Goal: Transaction & Acquisition: Purchase product/service

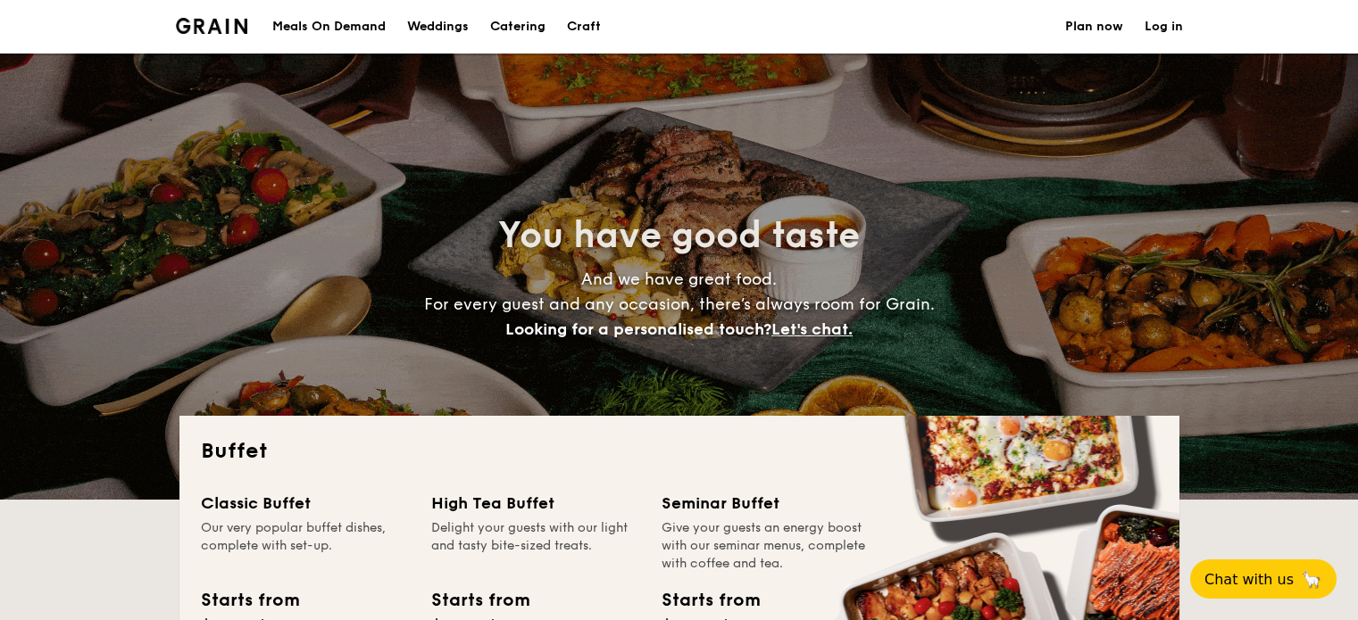
select select
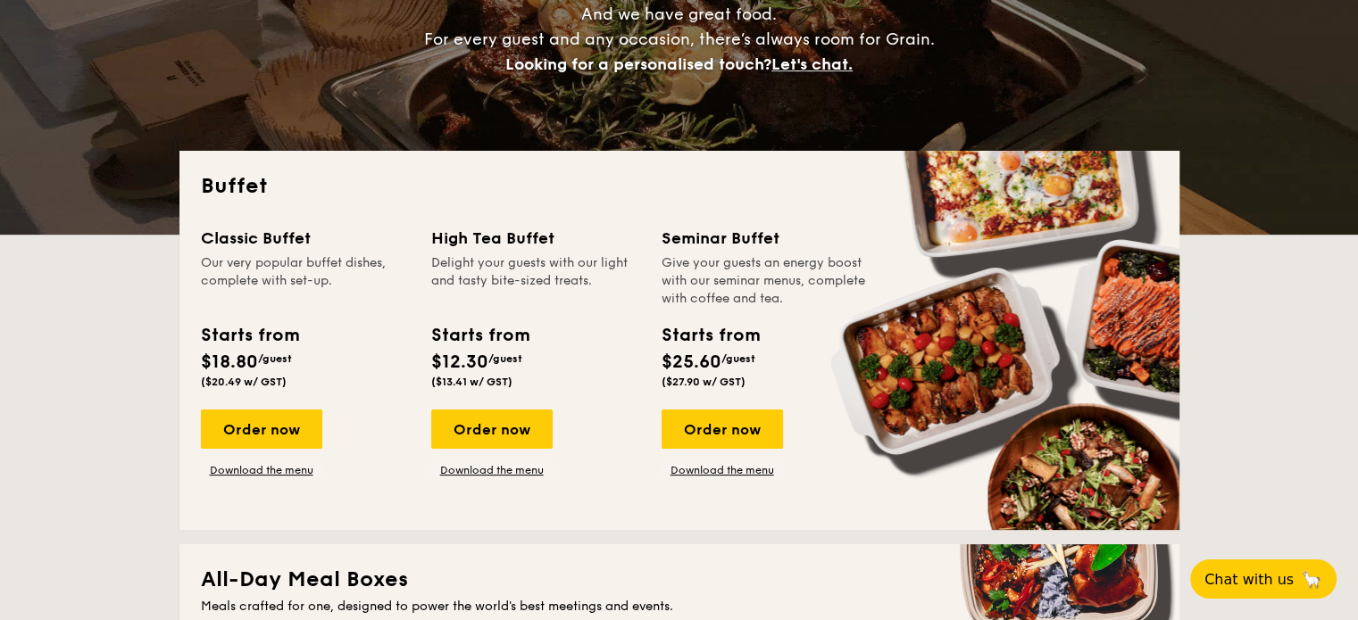
scroll to position [268, 0]
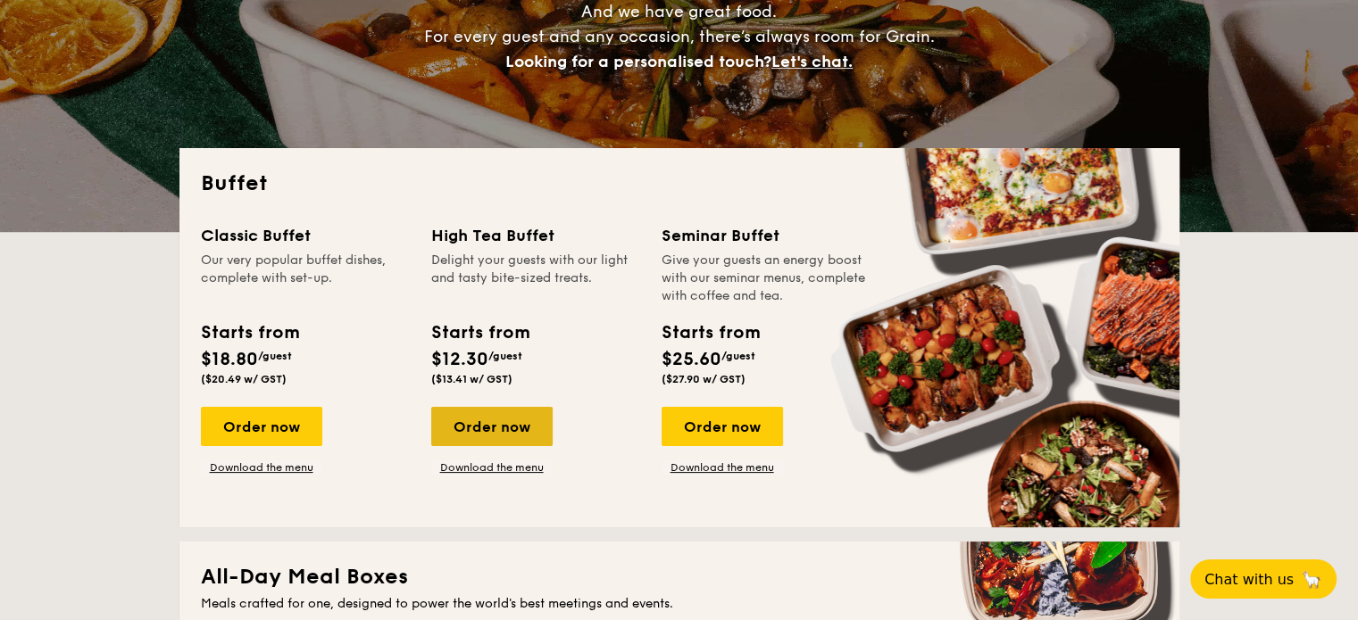
click at [511, 438] on div "Order now" at bounding box center [491, 426] width 121 height 39
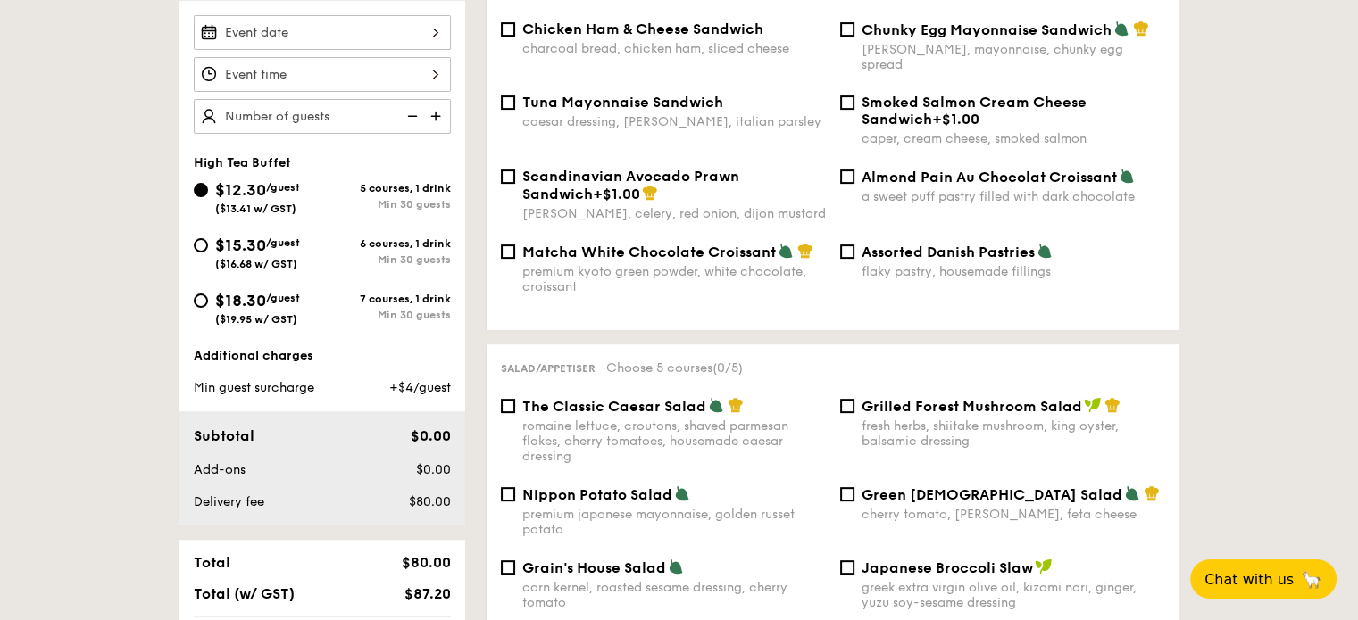
scroll to position [268, 0]
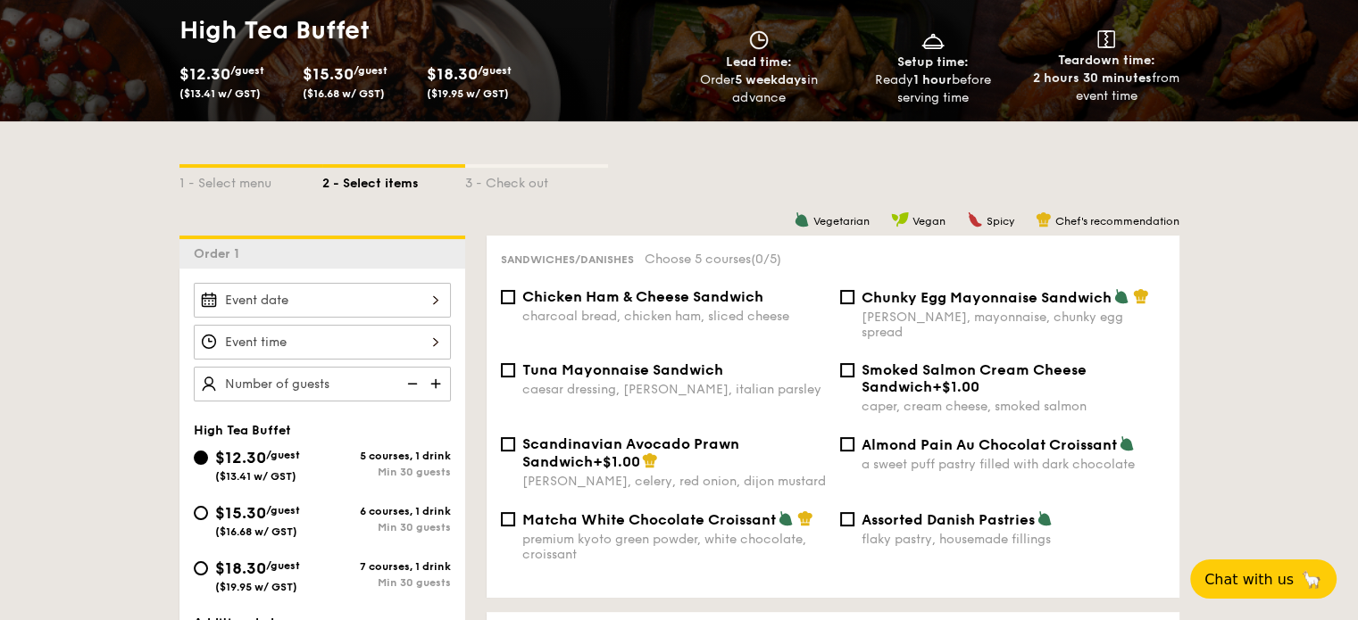
select select
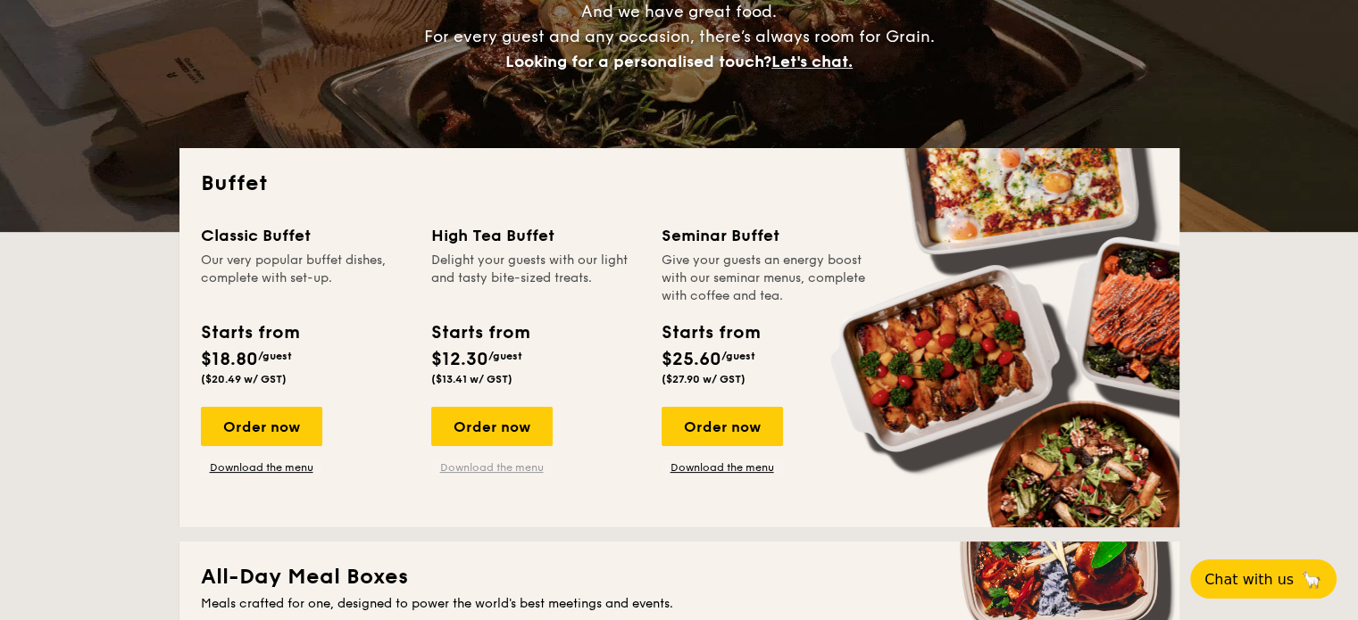
click at [503, 462] on link "Download the menu" at bounding box center [491, 468] width 121 height 14
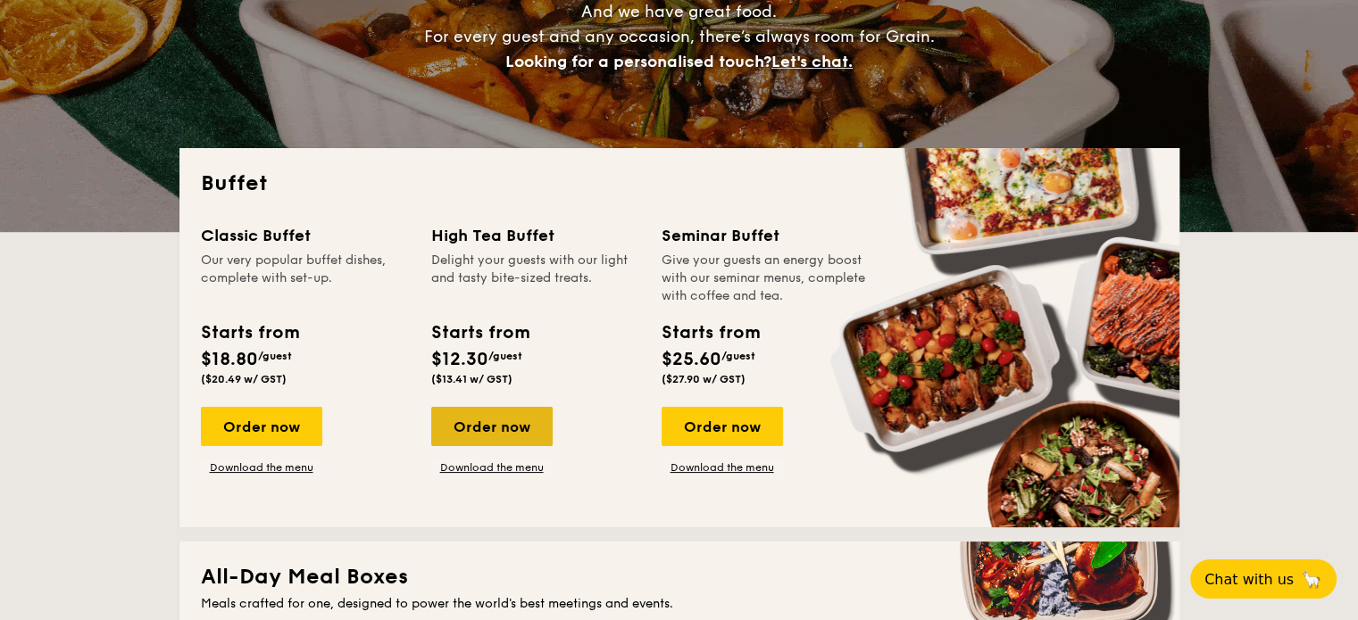
click at [478, 431] on div "Order now" at bounding box center [491, 426] width 121 height 39
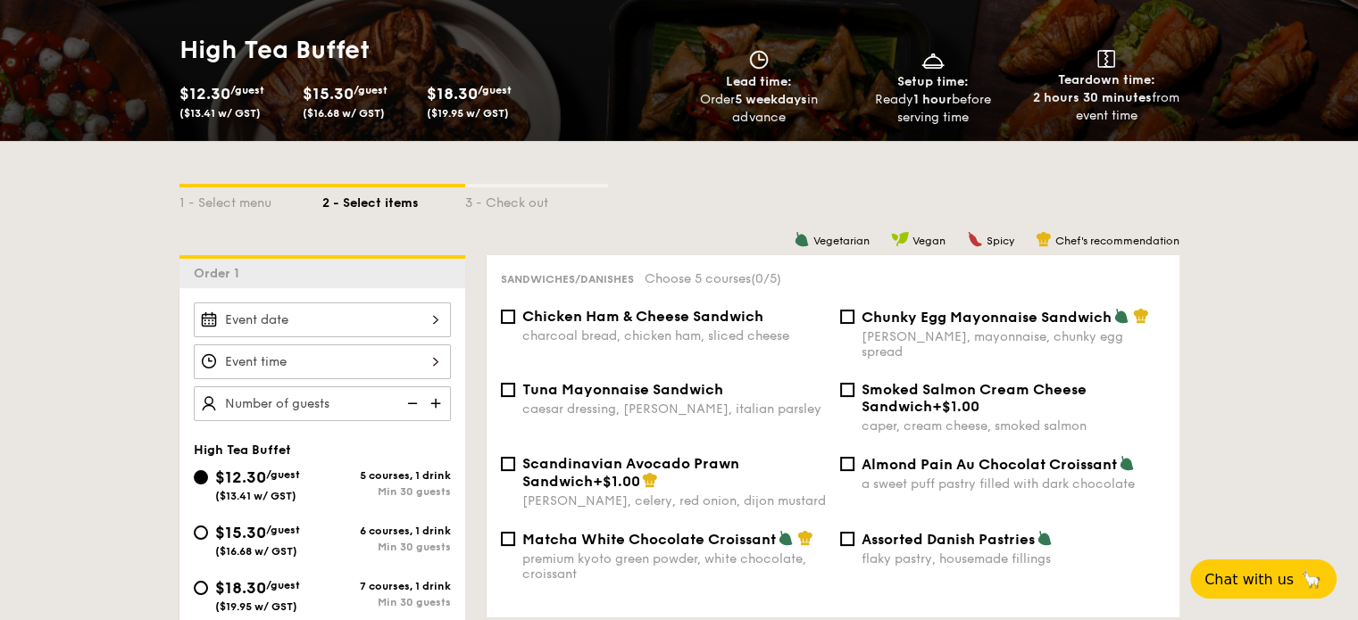
scroll to position [268, 0]
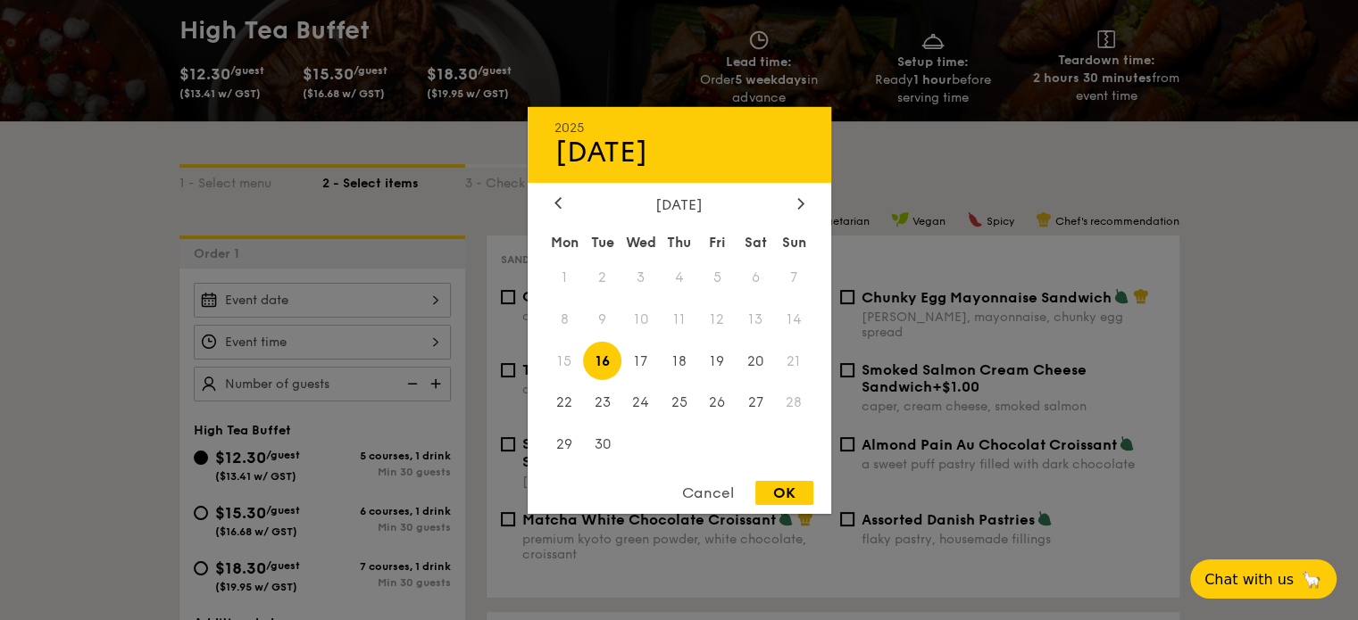
drag, startPoint x: 425, startPoint y: 304, endPoint x: 436, endPoint y: 309, distance: 11.6
click at [429, 306] on div "2025 Sep 16 September 2025 Mon Tue Wed Thu Fri Sat Sun 1 2 3 4 5 6 7 8 9 10 11 …" at bounding box center [322, 300] width 257 height 35
click at [800, 205] on icon at bounding box center [800, 203] width 7 height 12
click at [714, 317] on span "10" at bounding box center [717, 319] width 38 height 38
click at [787, 503] on div "OK" at bounding box center [784, 493] width 58 height 24
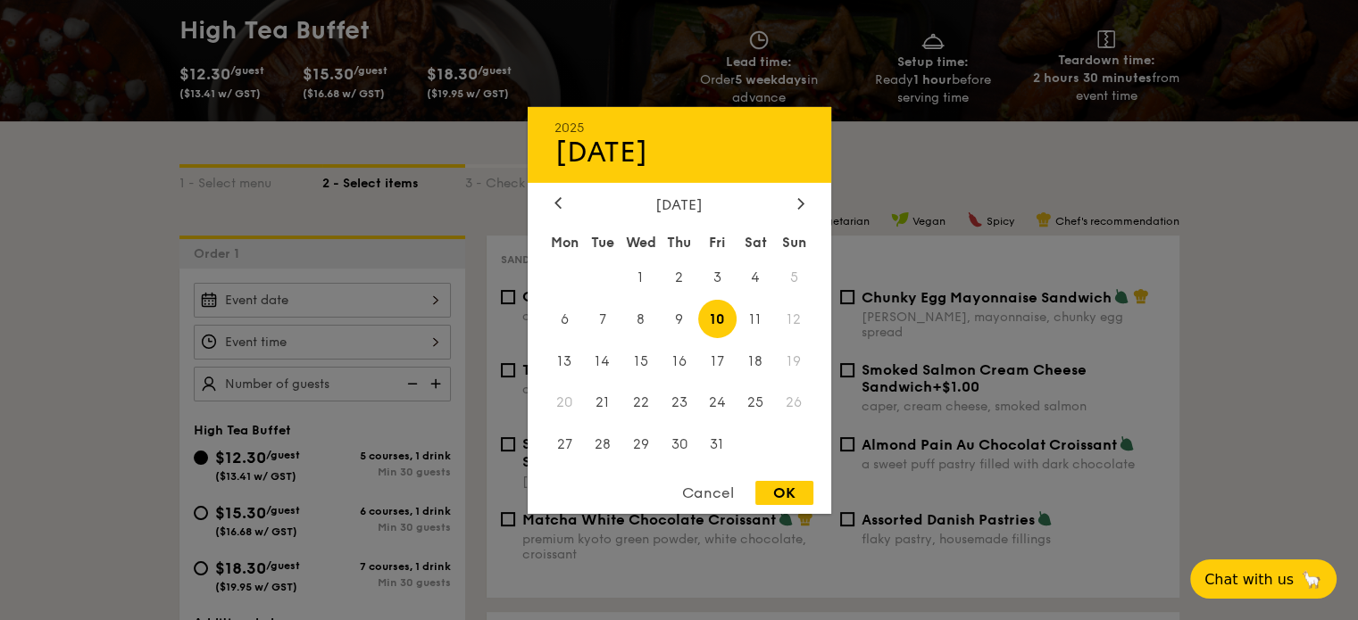
type input "Oct 10, 2025"
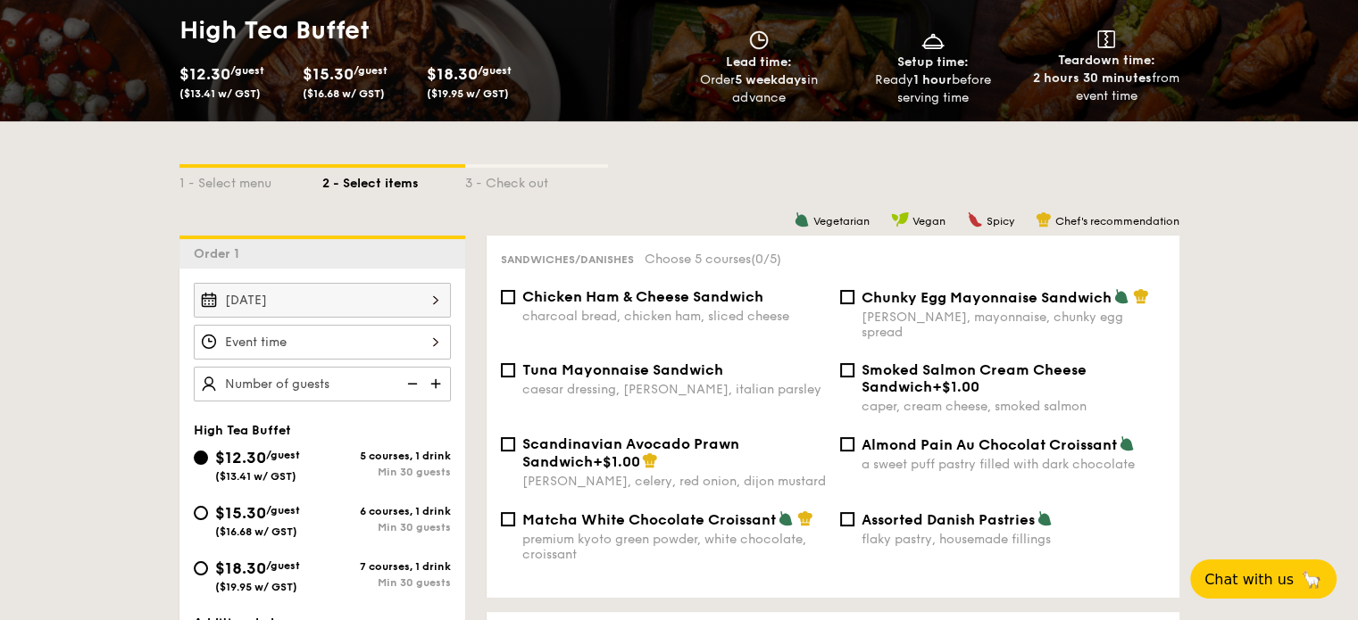
click at [364, 337] on div at bounding box center [322, 342] width 257 height 35
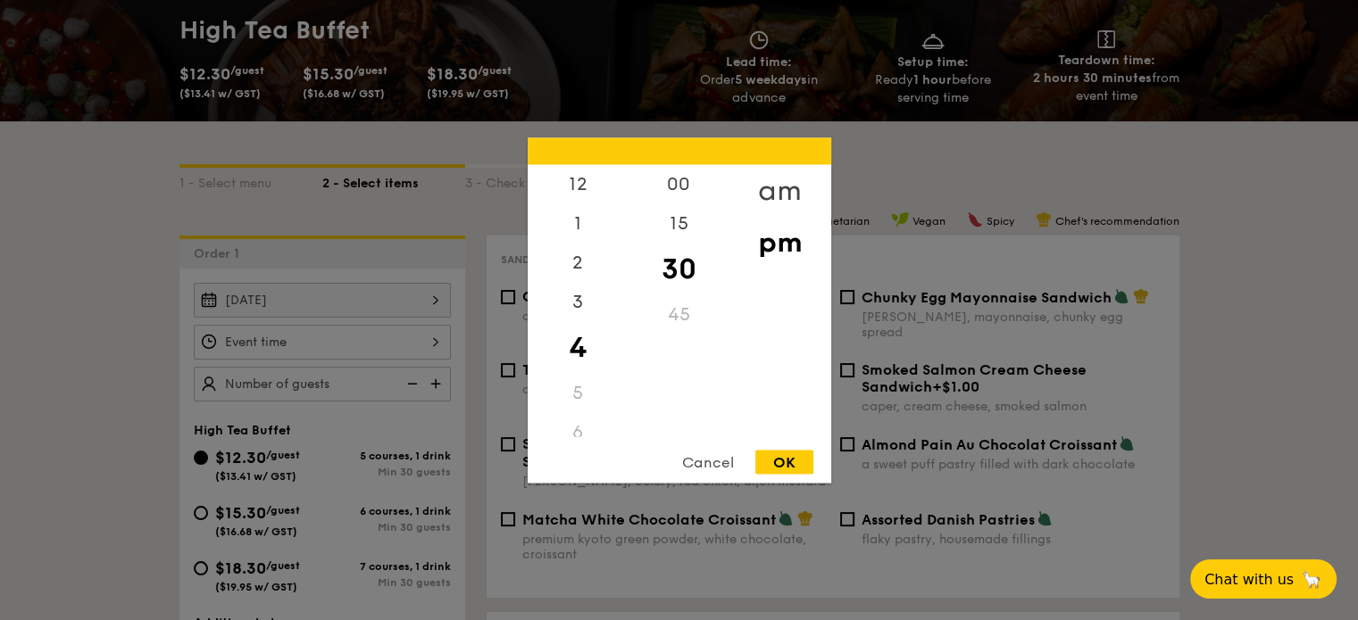
click at [778, 210] on div "am" at bounding box center [779, 190] width 101 height 52
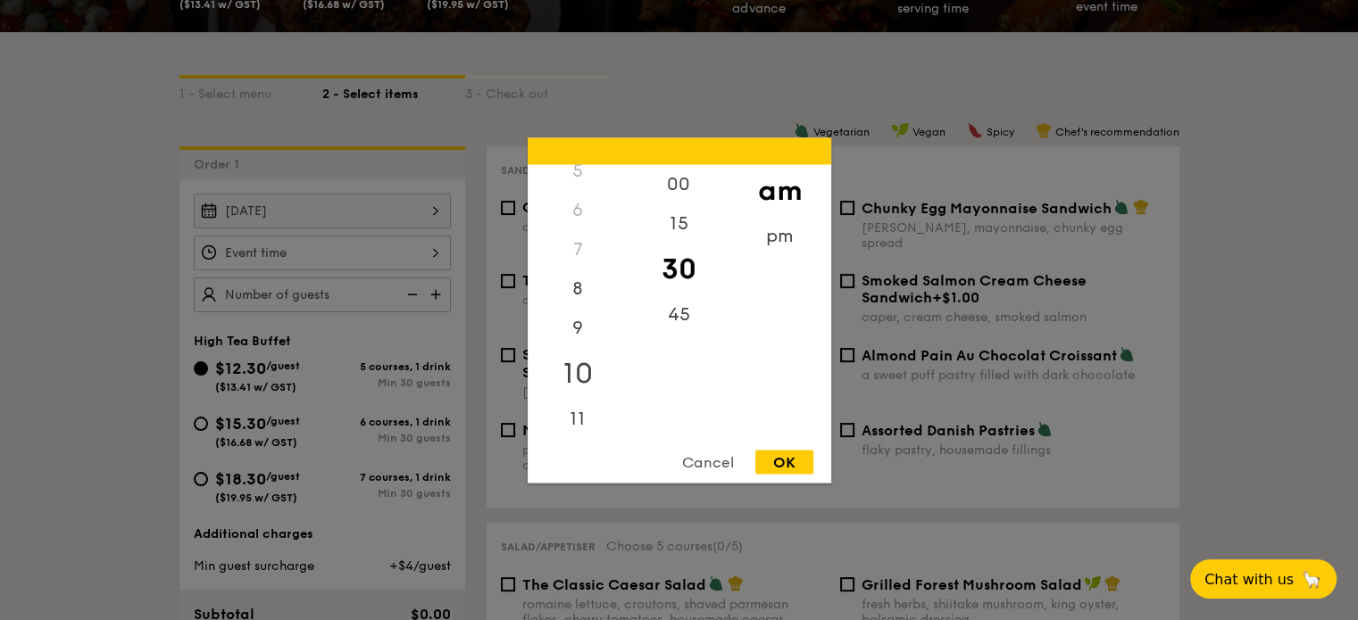
scroll to position [211, 0]
click at [580, 368] on div "10" at bounding box center [578, 372] width 101 height 52
click at [784, 459] on div "OK" at bounding box center [784, 462] width 58 height 24
type input "10:30AM"
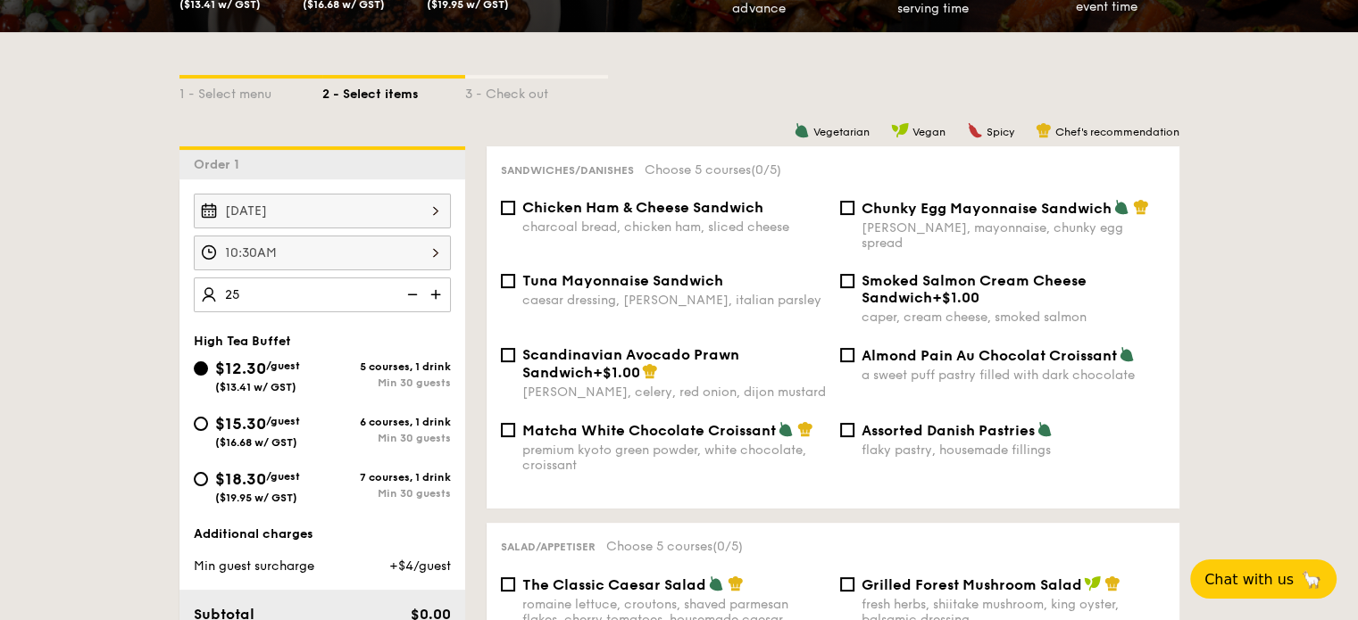
type input "2"
type input "30 guests"
click at [1032, 163] on div "Sandwiches/Danishes Choose 5 courses (0/5)" at bounding box center [833, 169] width 664 height 17
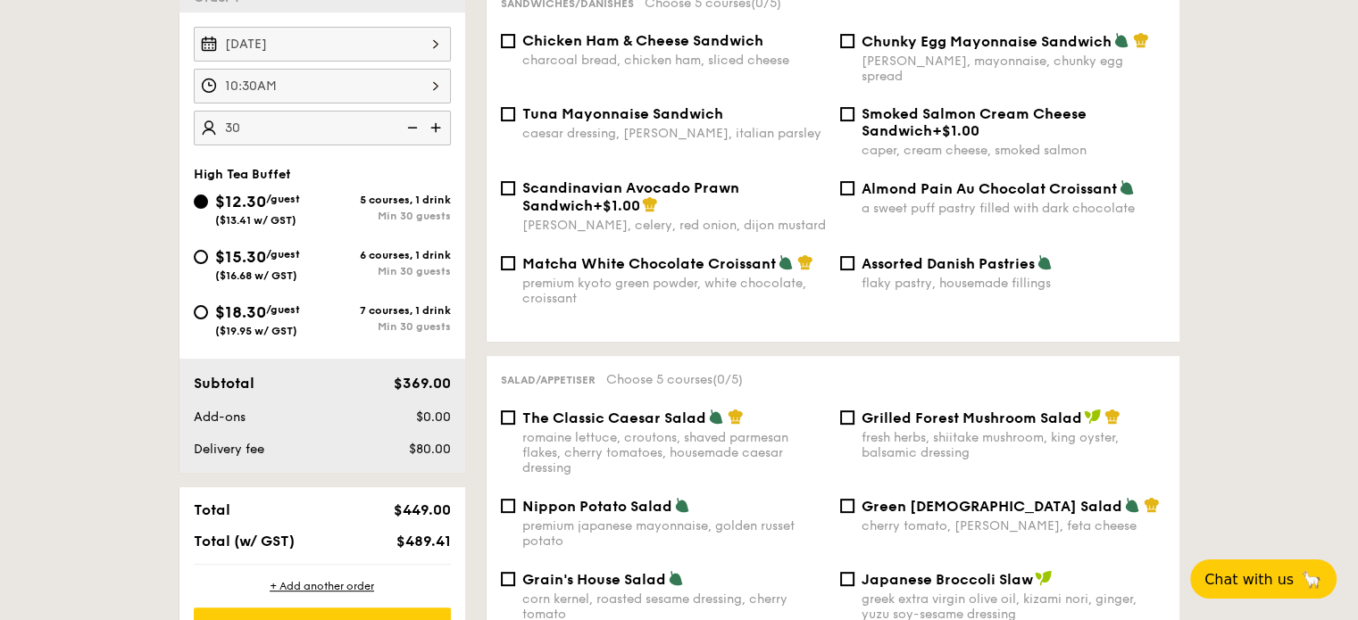
scroll to position [536, 0]
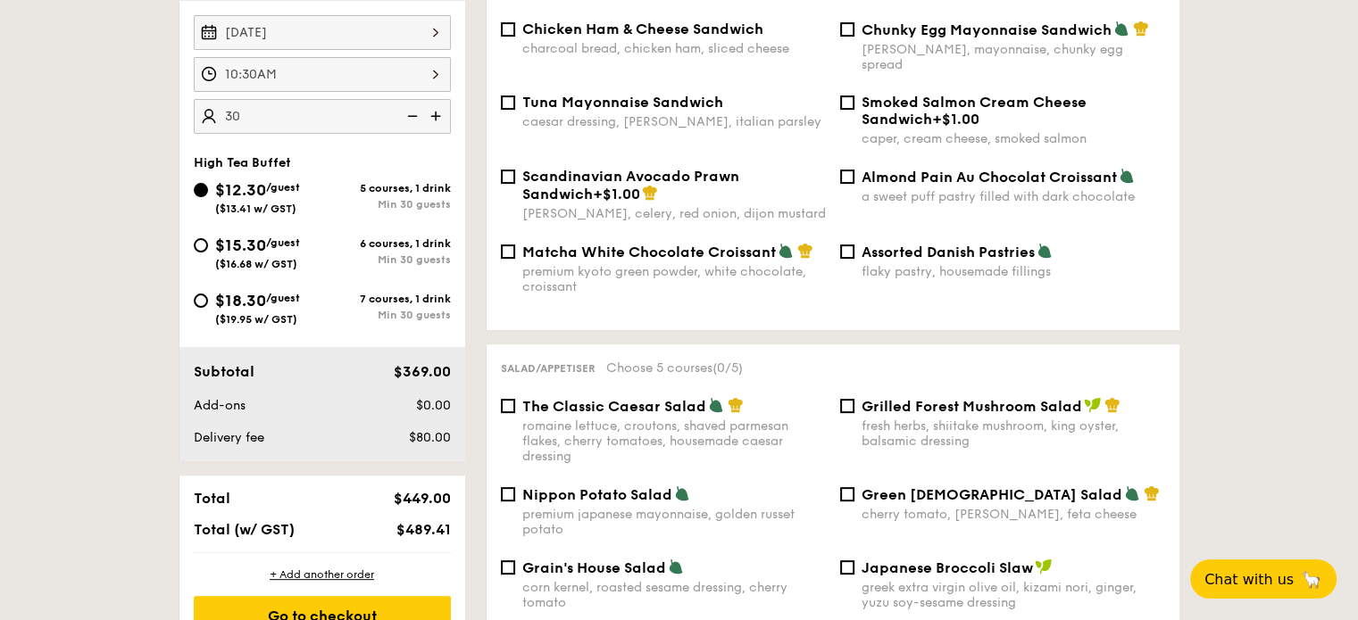
drag, startPoint x: 403, startPoint y: 392, endPoint x: 436, endPoint y: 387, distance: 33.5
click at [436, 387] on div "Subtotal $369.00 Add-ons $0.00 Delivery fee $80.00" at bounding box center [322, 404] width 286 height 114
drag, startPoint x: 387, startPoint y: 370, endPoint x: 420, endPoint y: 367, distance: 34.1
click at [420, 367] on div "$369.00" at bounding box center [403, 372] width 109 height 21
click at [370, 399] on div "$0.00" at bounding box center [403, 406] width 109 height 18
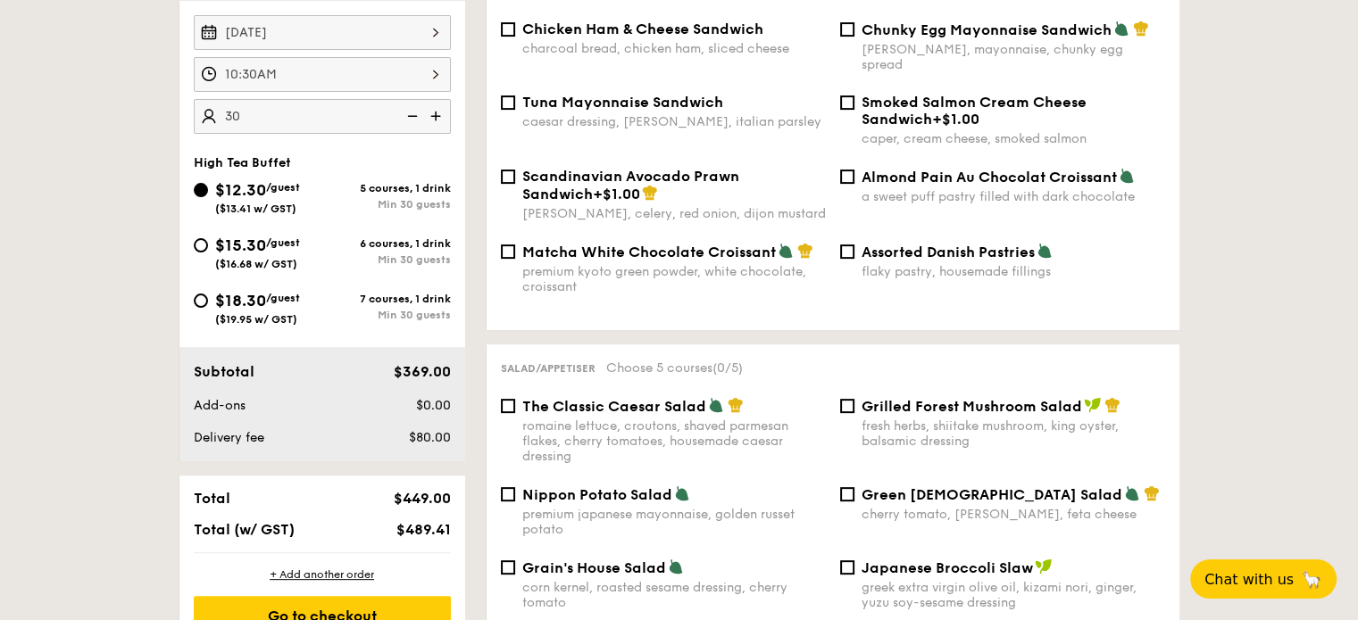
drag, startPoint x: 220, startPoint y: 447, endPoint x: 299, endPoint y: 442, distance: 78.7
click at [299, 442] on div "Subtotal $369.00 Add-ons $0.00 Delivery fee $80.00" at bounding box center [322, 404] width 286 height 114
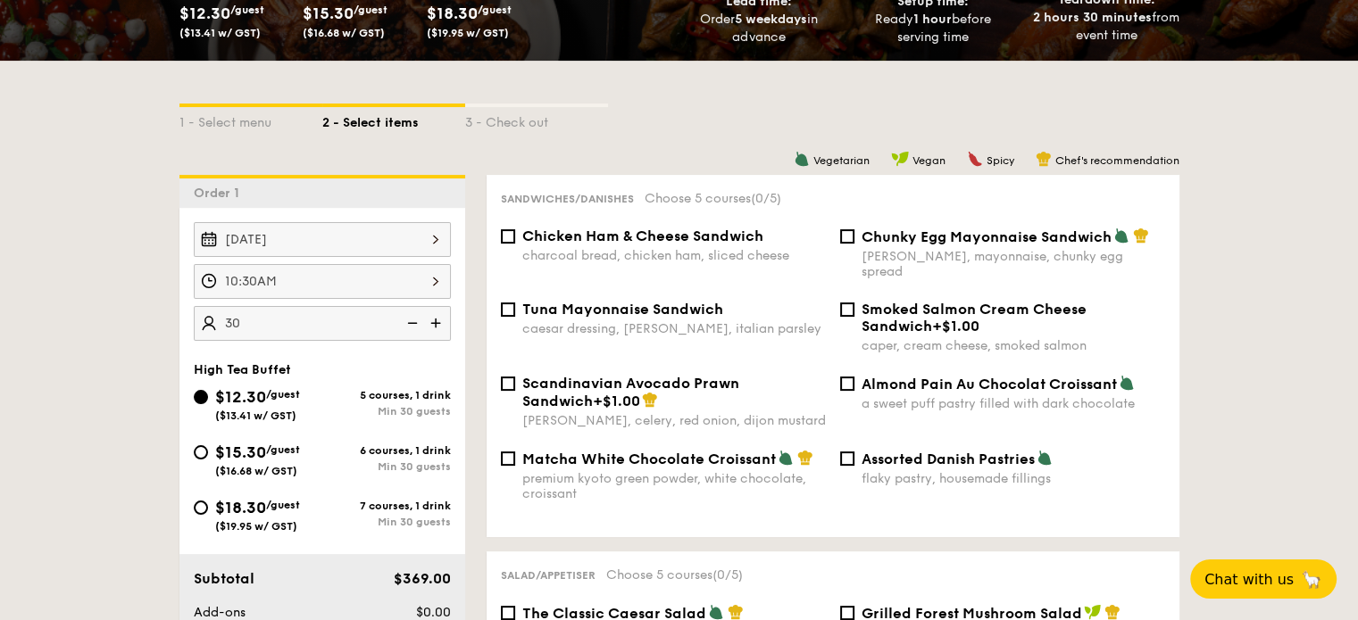
scroll to position [357, 0]
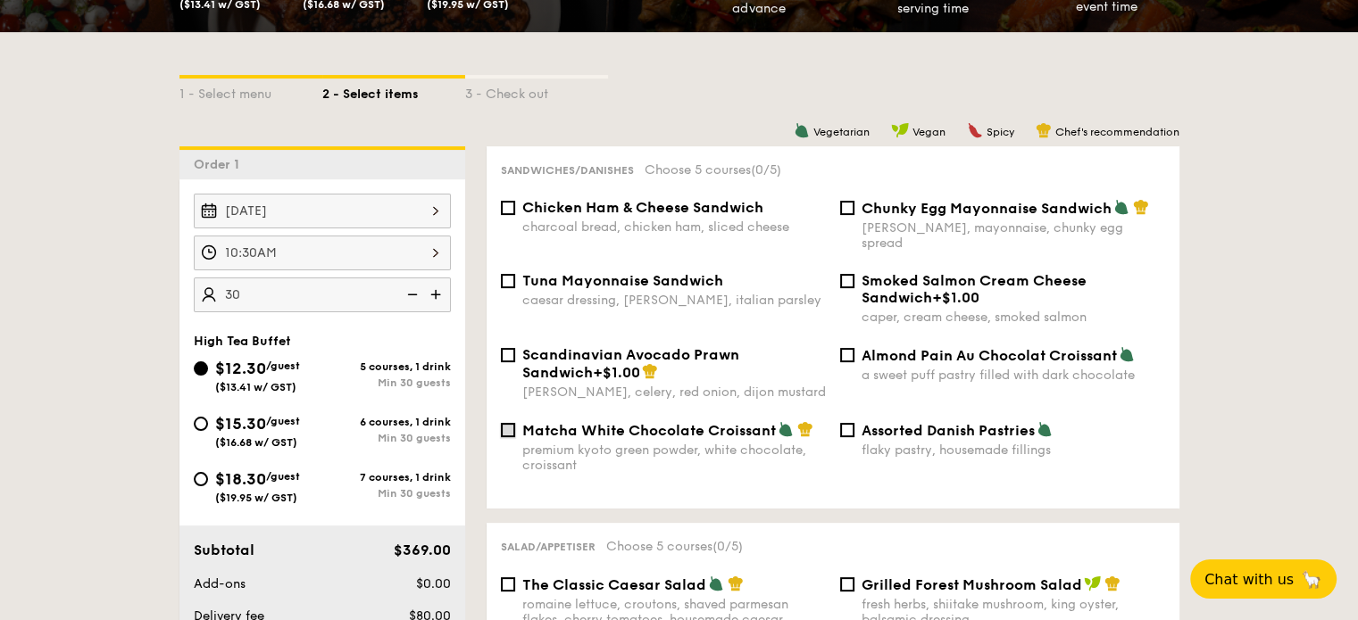
click at [503, 423] on input "Matcha White Chocolate Croissant premium kyoto green powder, white chocolate, c…" at bounding box center [508, 430] width 14 height 14
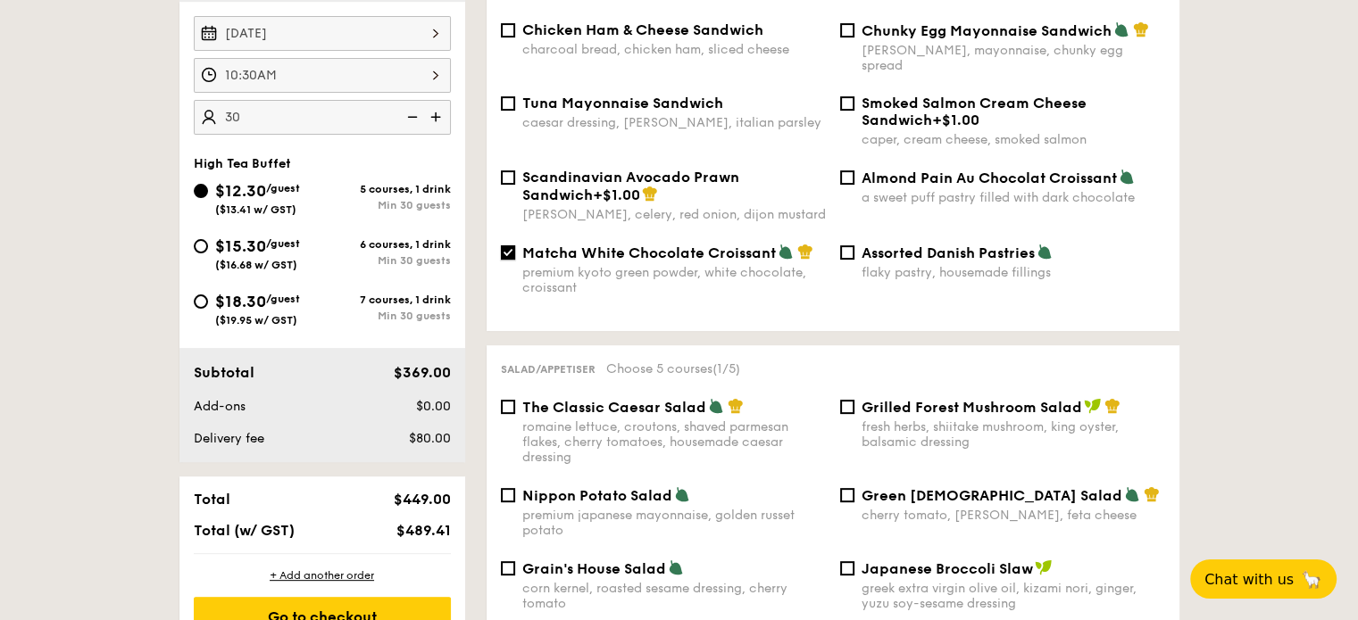
scroll to position [536, 0]
click at [507, 245] on input "Matcha White Chocolate Croissant premium kyoto green powder, white chocolate, c…" at bounding box center [508, 252] width 14 height 14
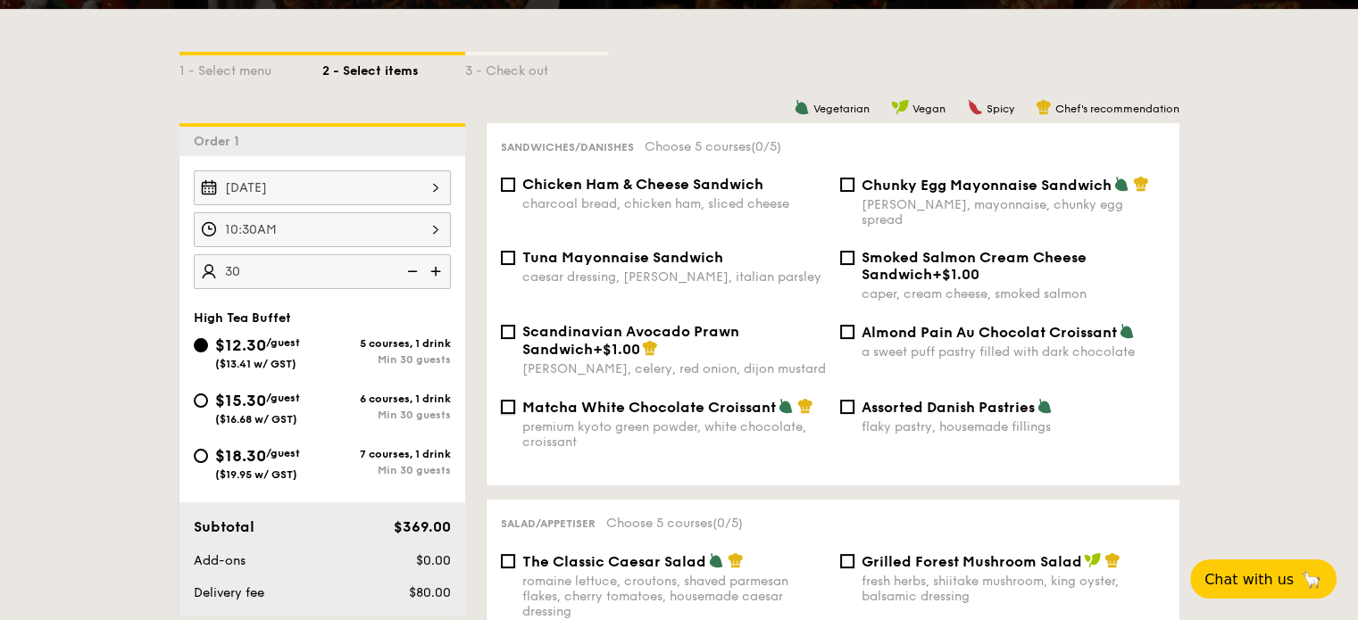
scroll to position [379, 0]
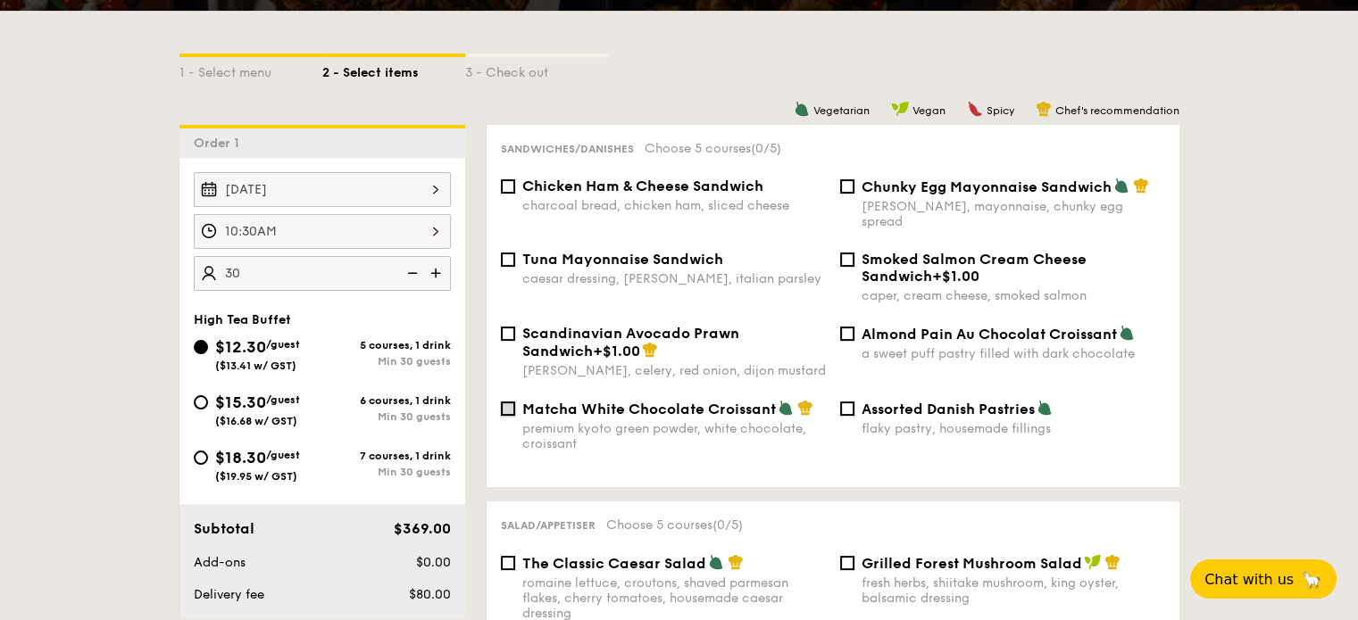
click at [512, 403] on input "Matcha White Chocolate Croissant premium kyoto green powder, white chocolate, c…" at bounding box center [508, 409] width 14 height 14
checkbox input "true"
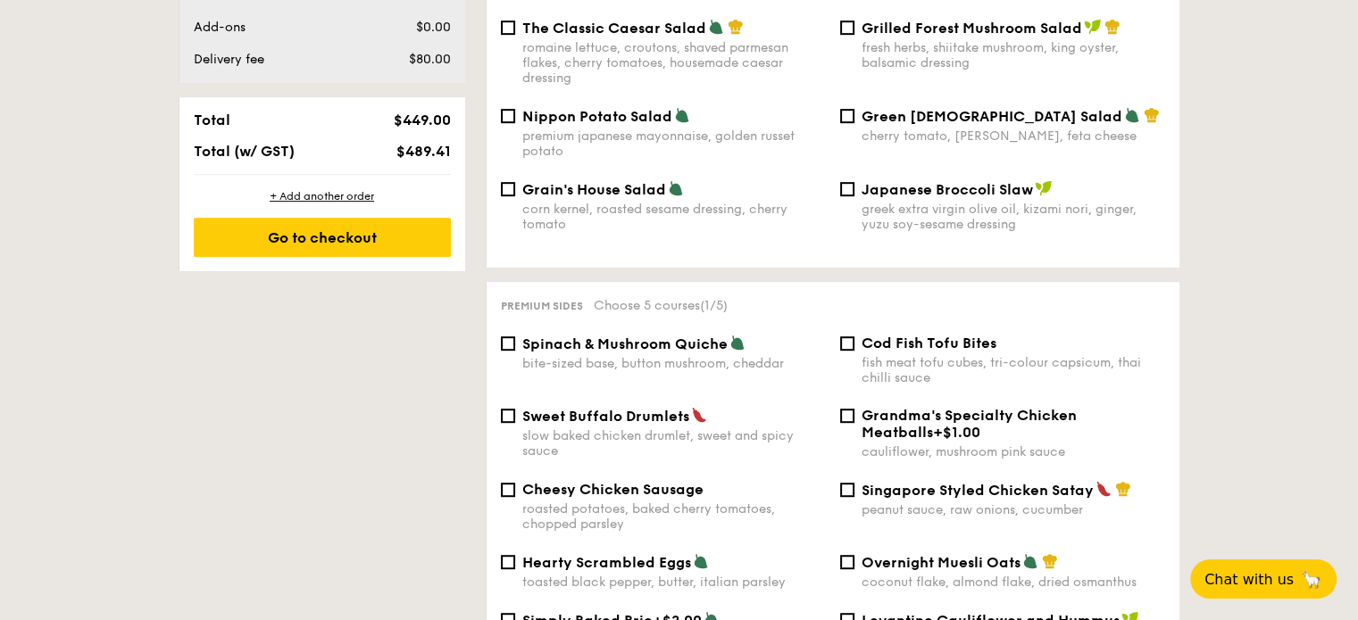
scroll to position [1003, 0]
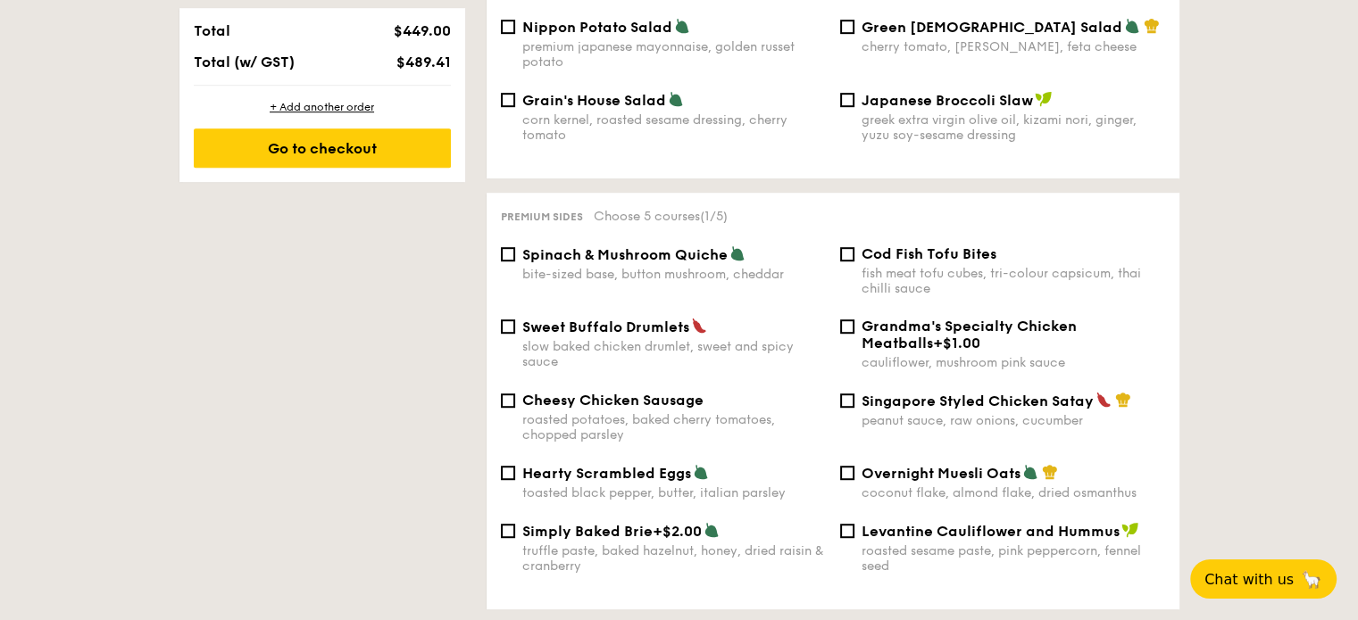
click at [854, 401] on div "Singapore Styled Chicken Satay peanut sauce, raw onions, cucumber" at bounding box center [1002, 410] width 339 height 37
click at [850, 402] on input "Singapore Styled Chicken Satay peanut sauce, raw onions, cucumber" at bounding box center [847, 401] width 14 height 14
checkbox input "true"
click at [507, 394] on input "Cheesy Chicken Sausage roasted potatoes, baked cherry tomatoes, chopped parsley" at bounding box center [508, 401] width 14 height 14
checkbox input "true"
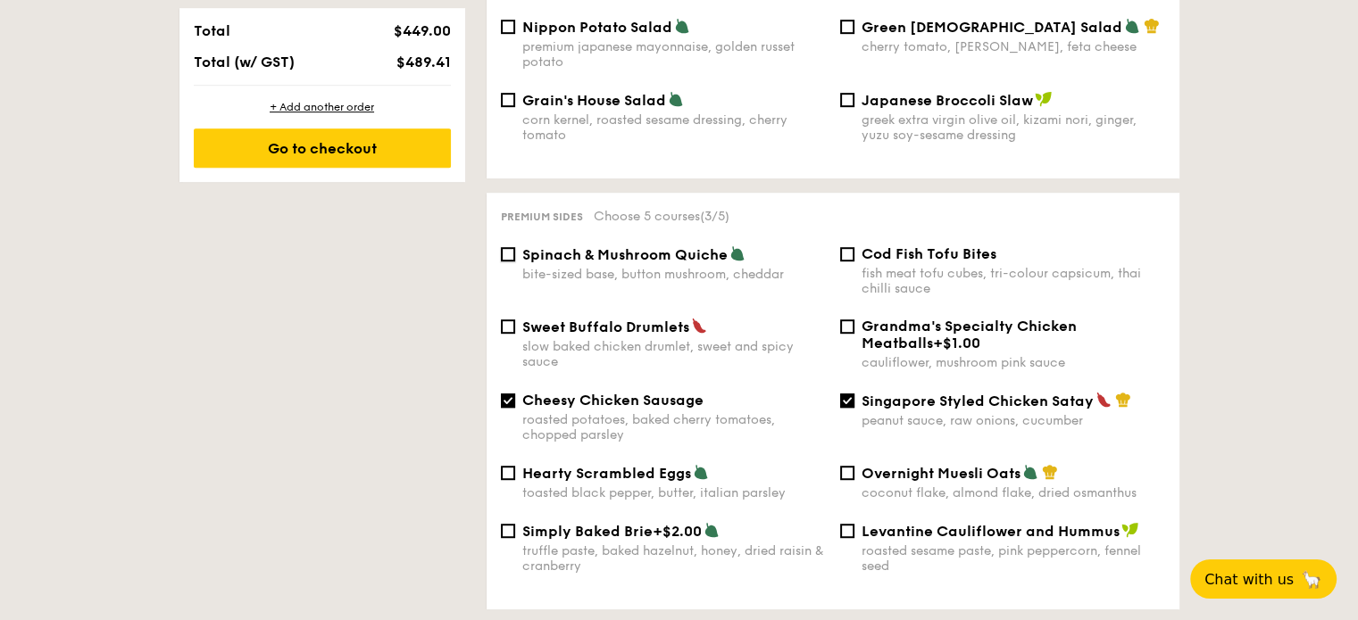
click at [514, 254] on input "Spinach & Mushroom Quiche bite-sized base, button mushroom, cheddar" at bounding box center [508, 254] width 14 height 14
checkbox input "true"
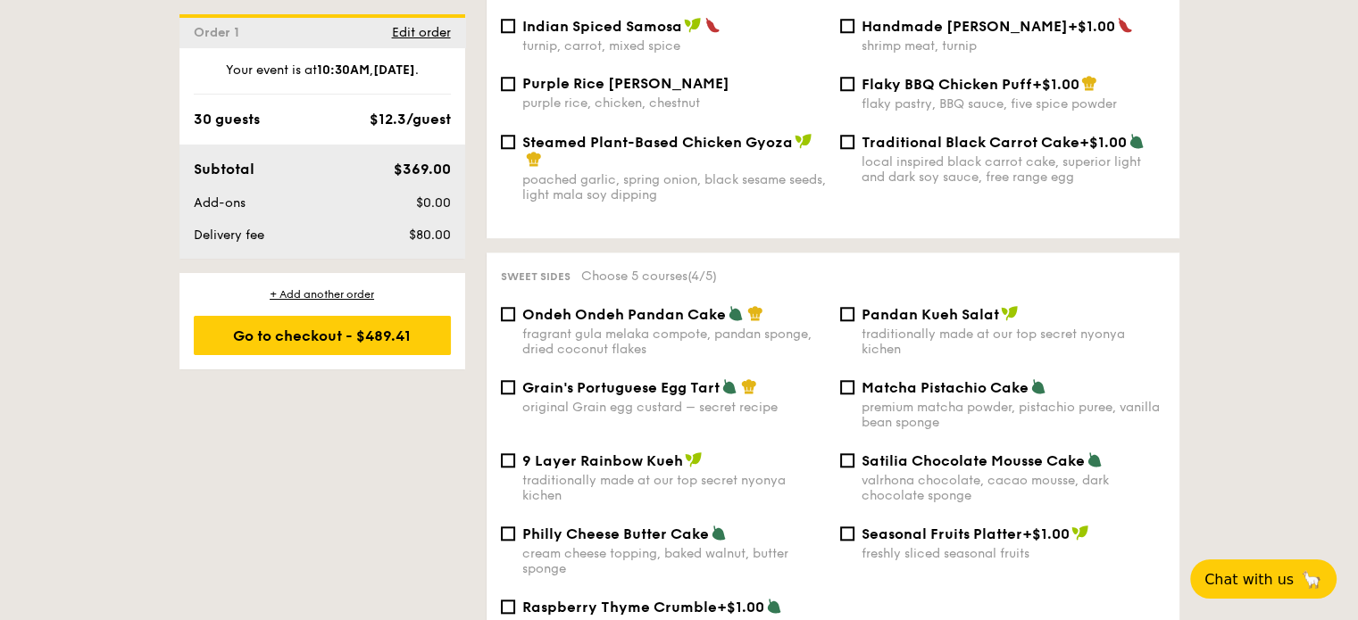
scroll to position [1757, 0]
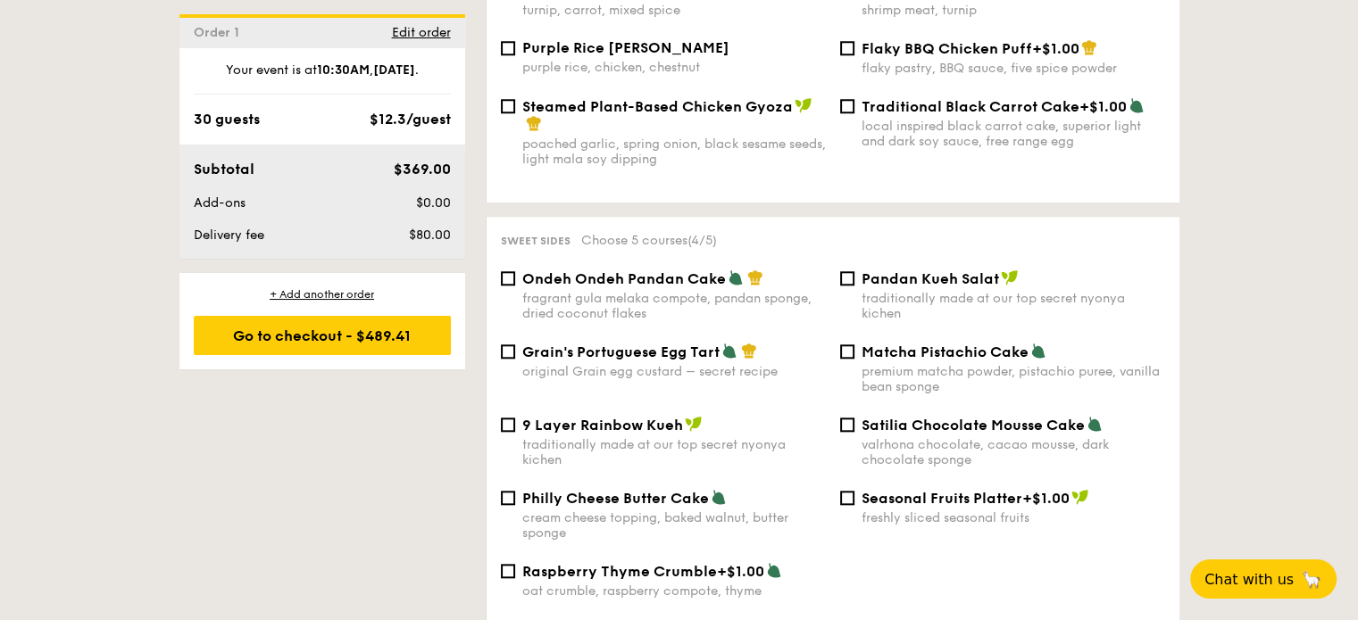
click at [508, 512] on div "Philly Cheese Butter Cake cream cheese topping, baked walnut, butter sponge" at bounding box center [663, 515] width 339 height 52
click at [511, 505] on input "Philly Cheese Butter Cake cream cheese topping, baked walnut, butter sponge" at bounding box center [508, 498] width 14 height 14
checkbox input "true"
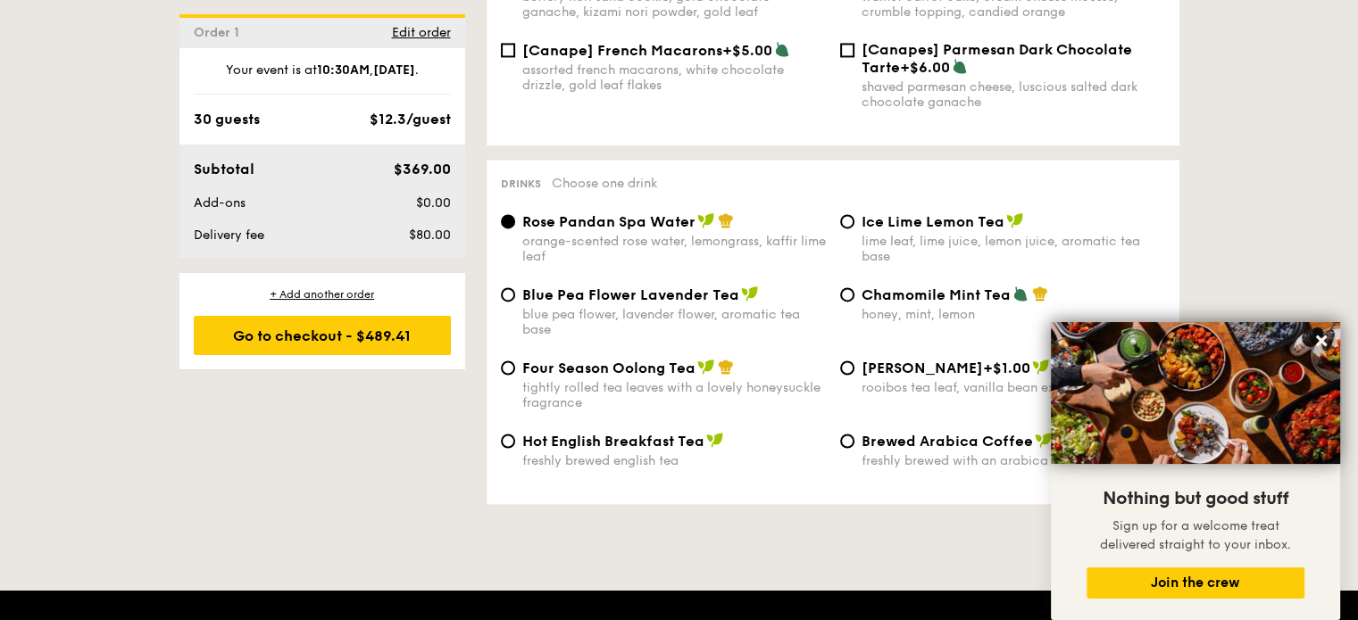
scroll to position [3009, 0]
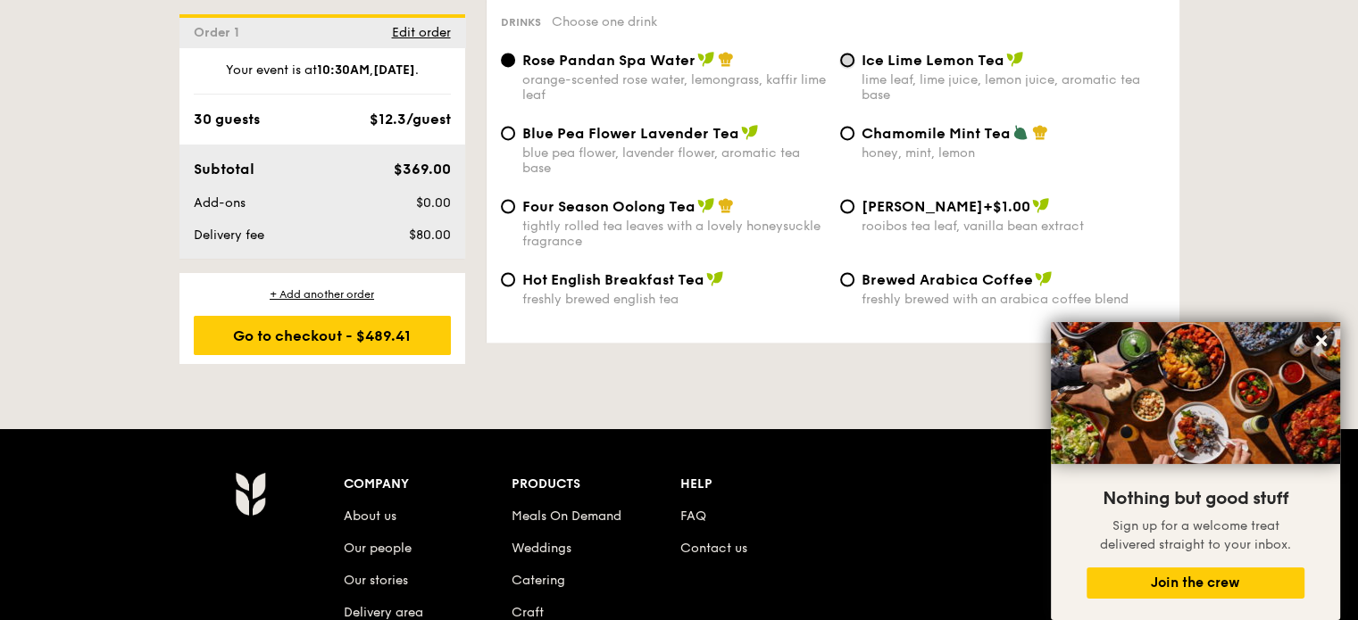
click at [844, 57] on input "Ice Lime Lemon Tea lime leaf, lime juice, lemon juice, aromatic tea base" at bounding box center [847, 60] width 14 height 14
radio input "true"
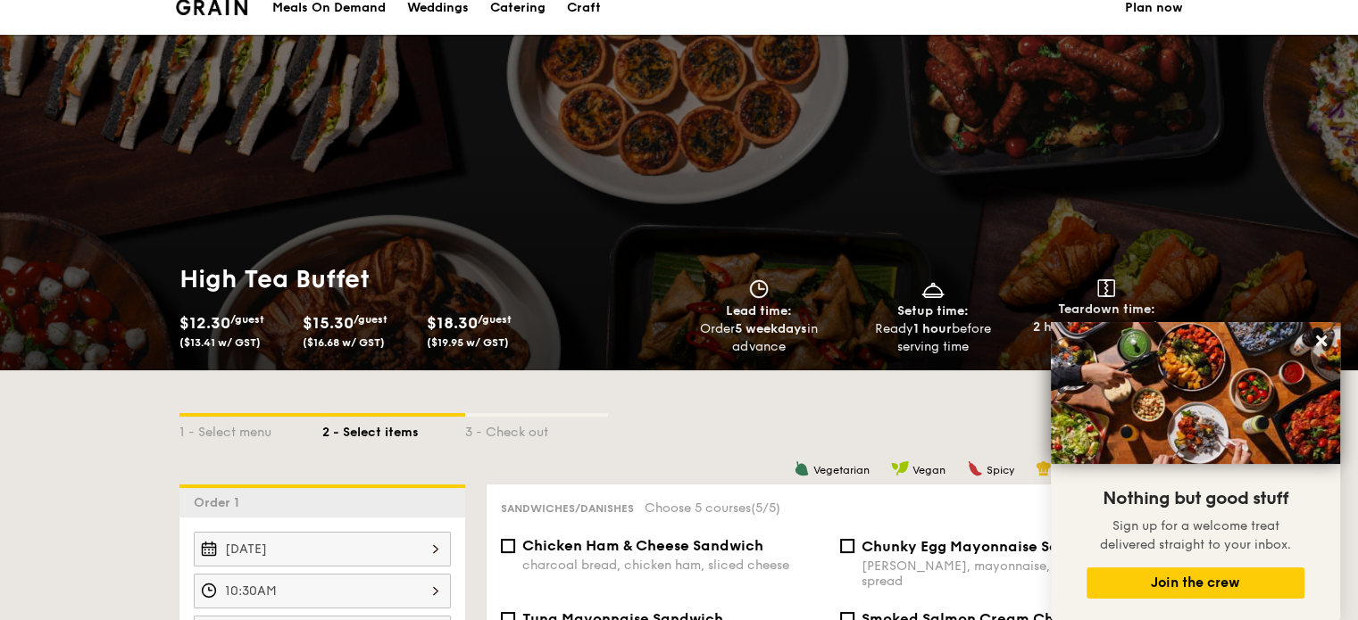
scroll to position [0, 0]
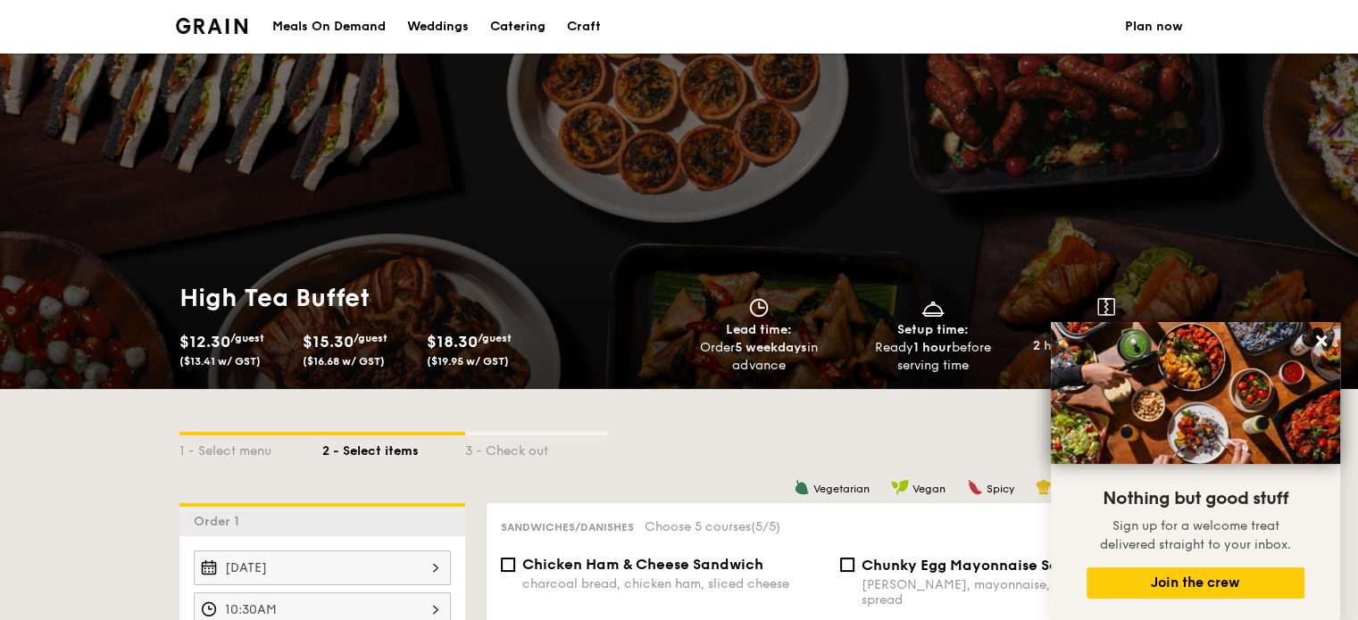
click at [470, 21] on link "Weddings" at bounding box center [437, 27] width 83 height 54
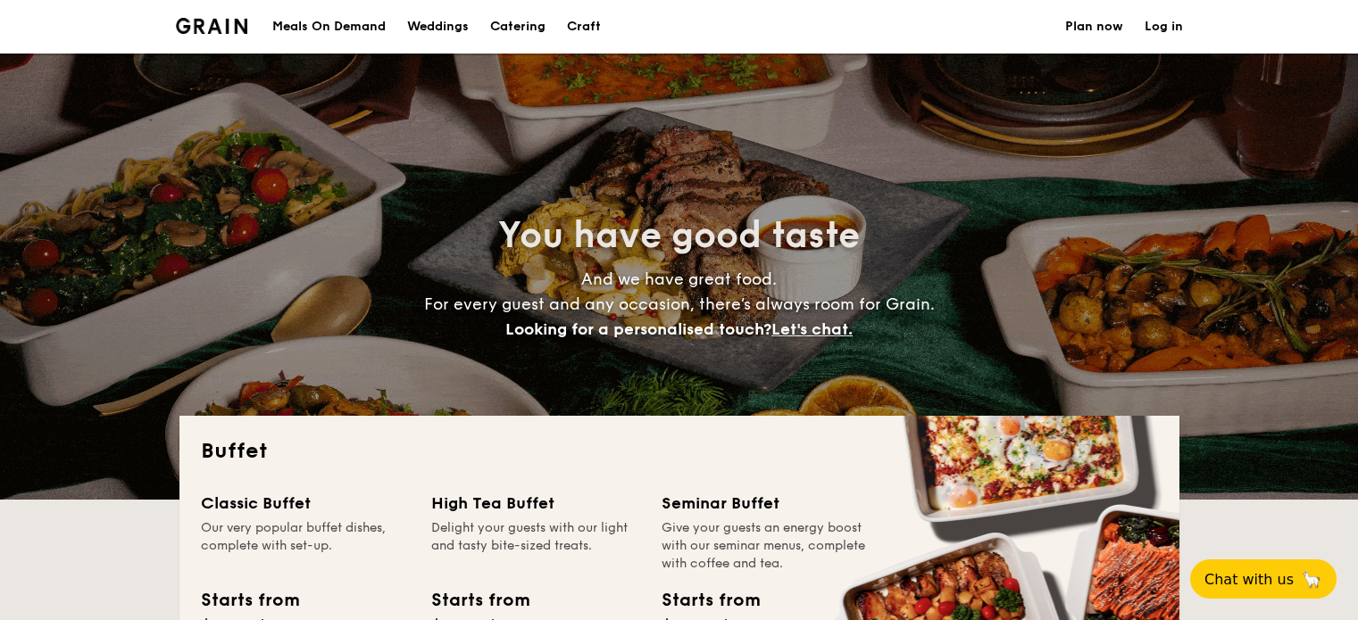
select select
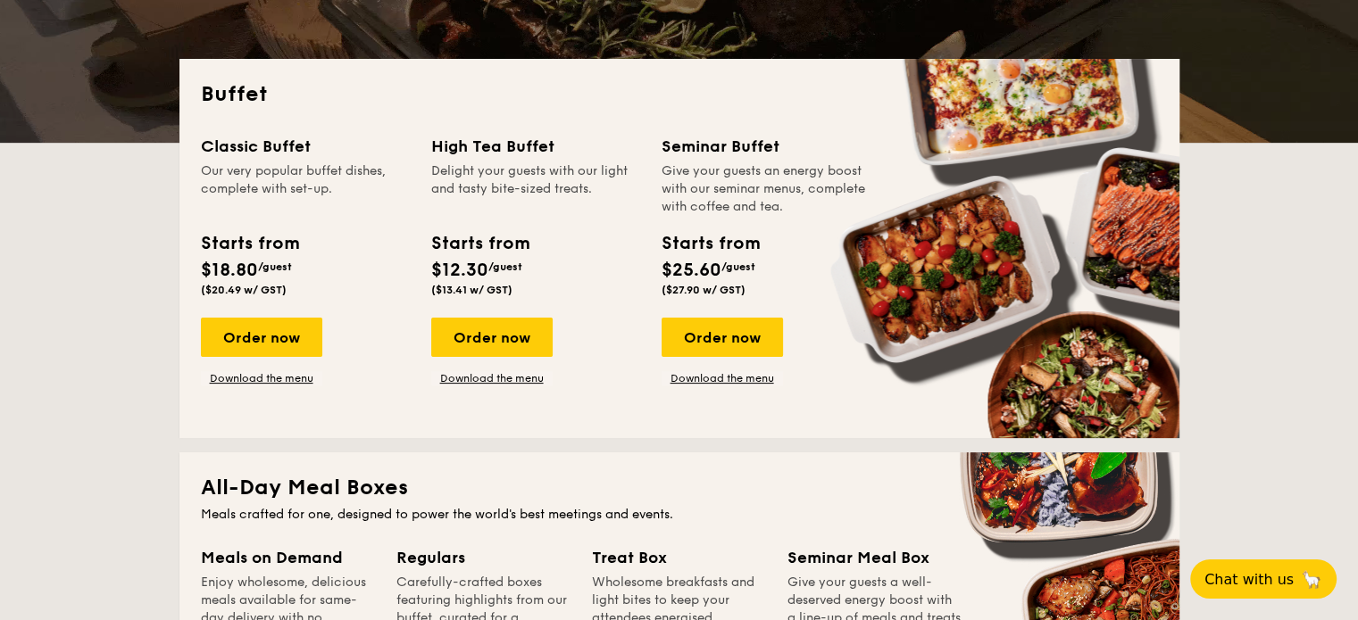
scroll to position [357, 0]
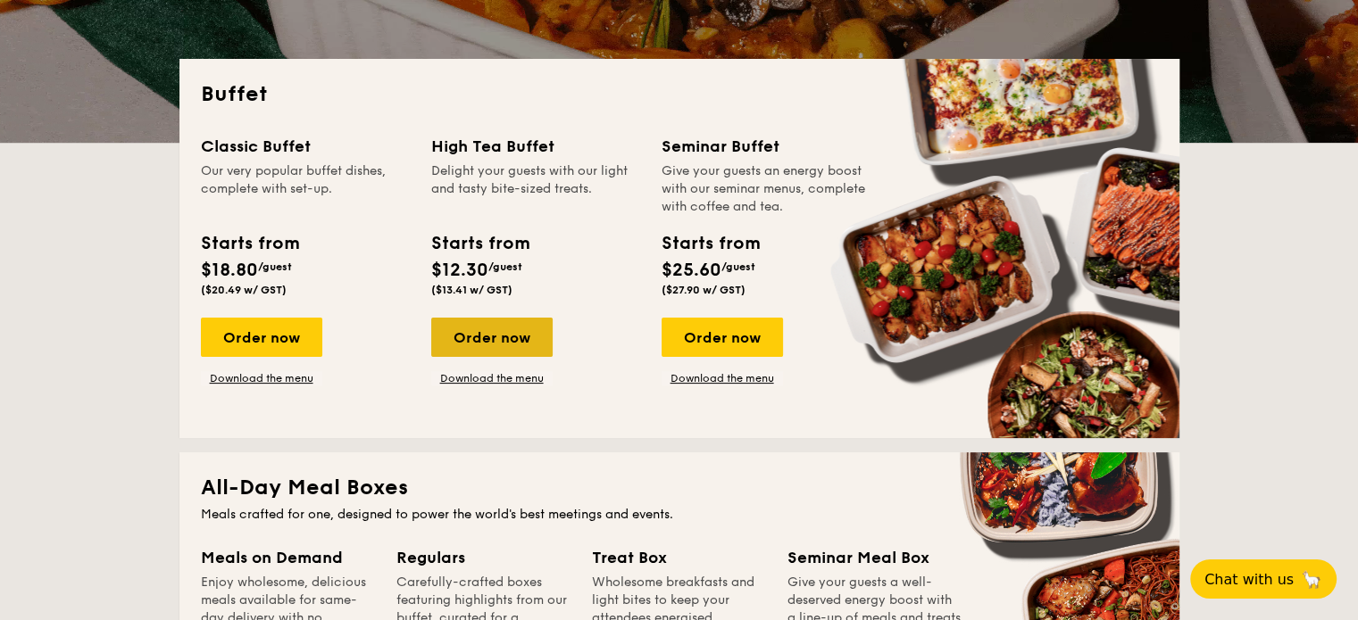
drag, startPoint x: 490, startPoint y: 347, endPoint x: 499, endPoint y: 348, distance: 9.0
click at [495, 347] on div "Order now" at bounding box center [491, 337] width 121 height 39
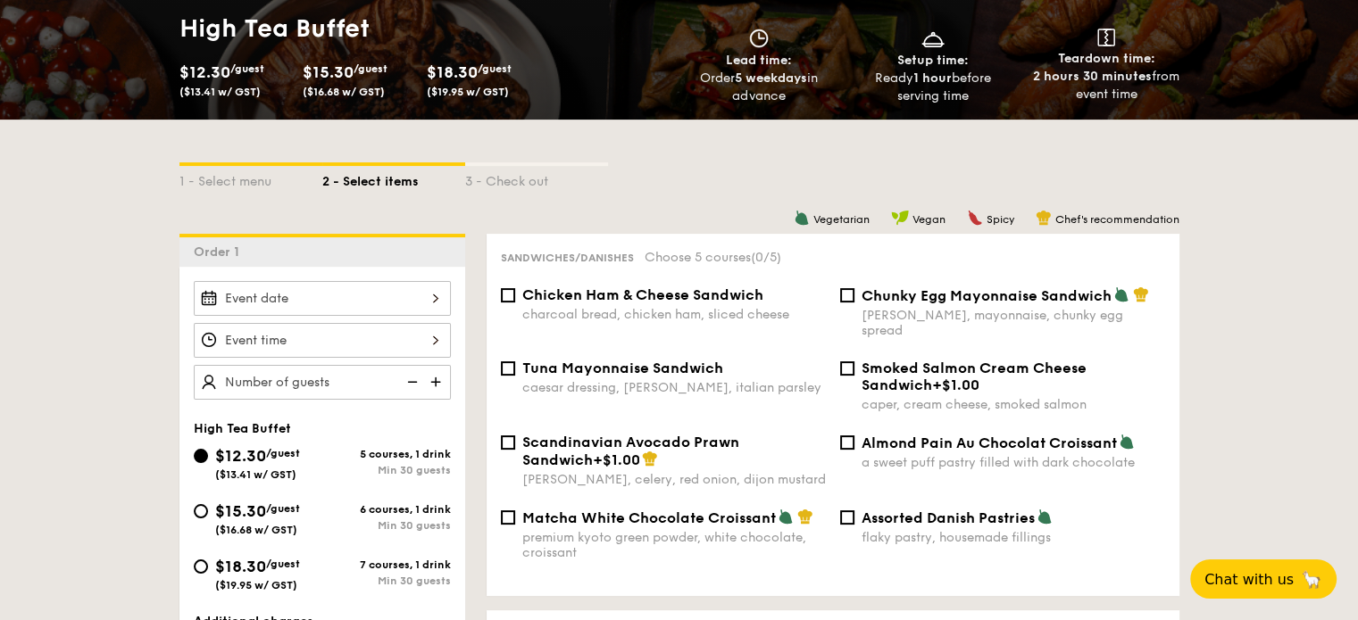
scroll to position [357, 0]
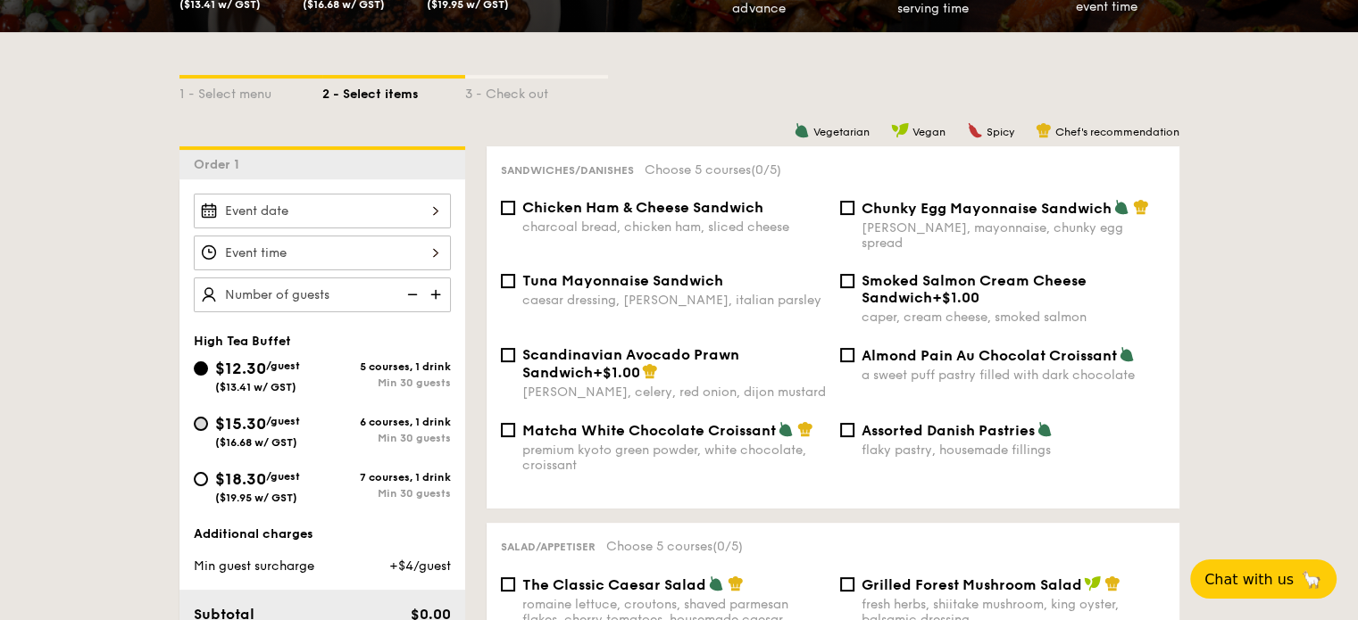
drag, startPoint x: 211, startPoint y: 409, endPoint x: 204, endPoint y: 424, distance: 16.8
click at [208, 413] on div "$12.30 /guest ($13.41 w/ GST) 5 courses, 1 drink Min 30 guests $15.30 /guest ($…" at bounding box center [322, 439] width 271 height 166
click at [204, 428] on div "$15.30 /guest ($16.68 w/ GST)" at bounding box center [258, 430] width 129 height 37
click at [204, 428] on input "$15.30 /guest ($16.68 w/ GST) 6 courses, 1 drink Min 30 guests" at bounding box center [201, 424] width 14 height 14
radio input "true"
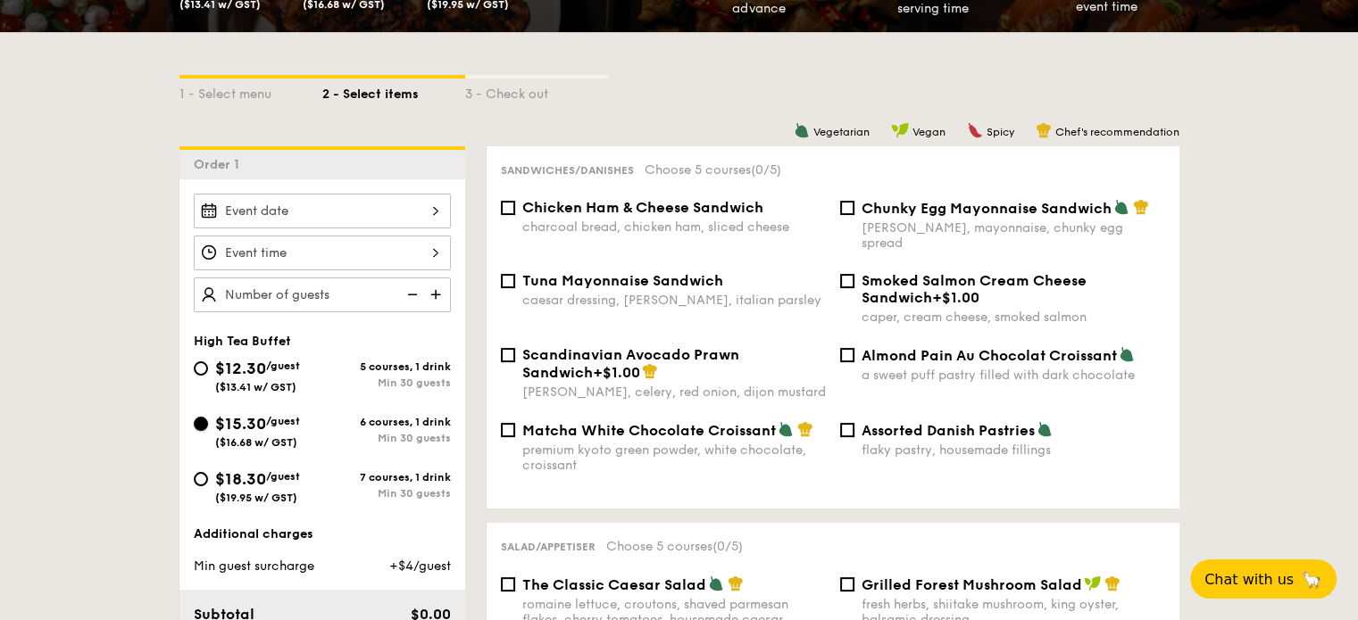
radio input "true"
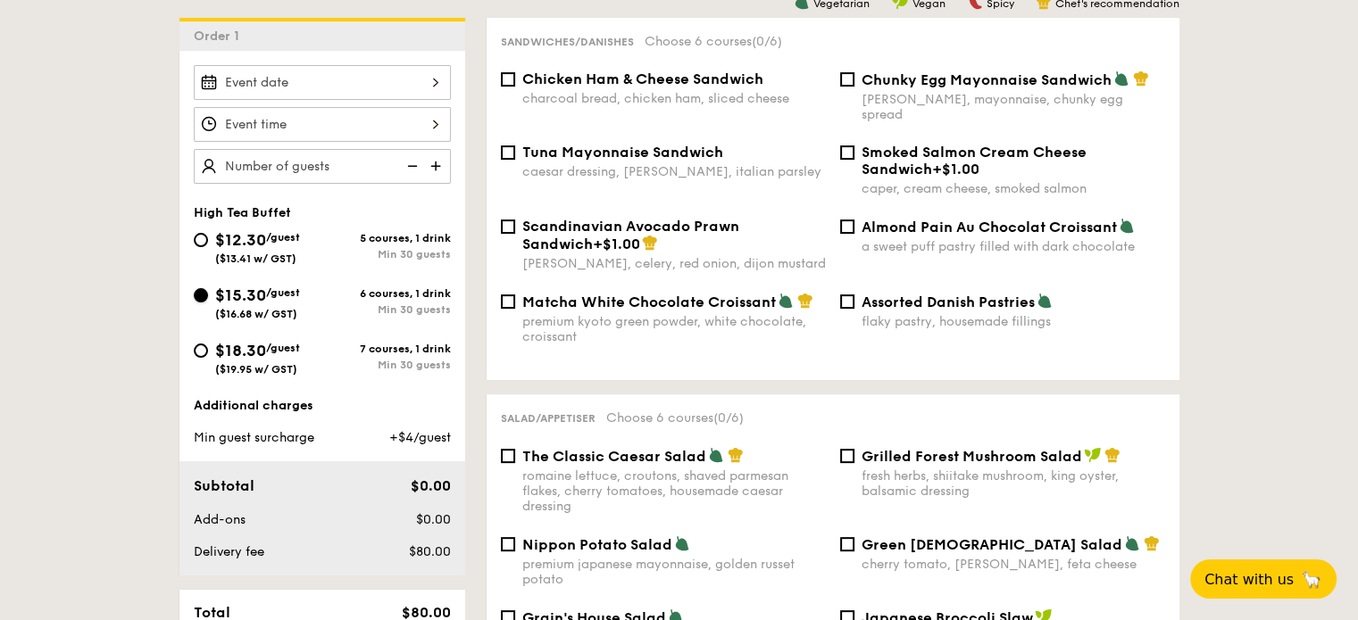
scroll to position [446, 0]
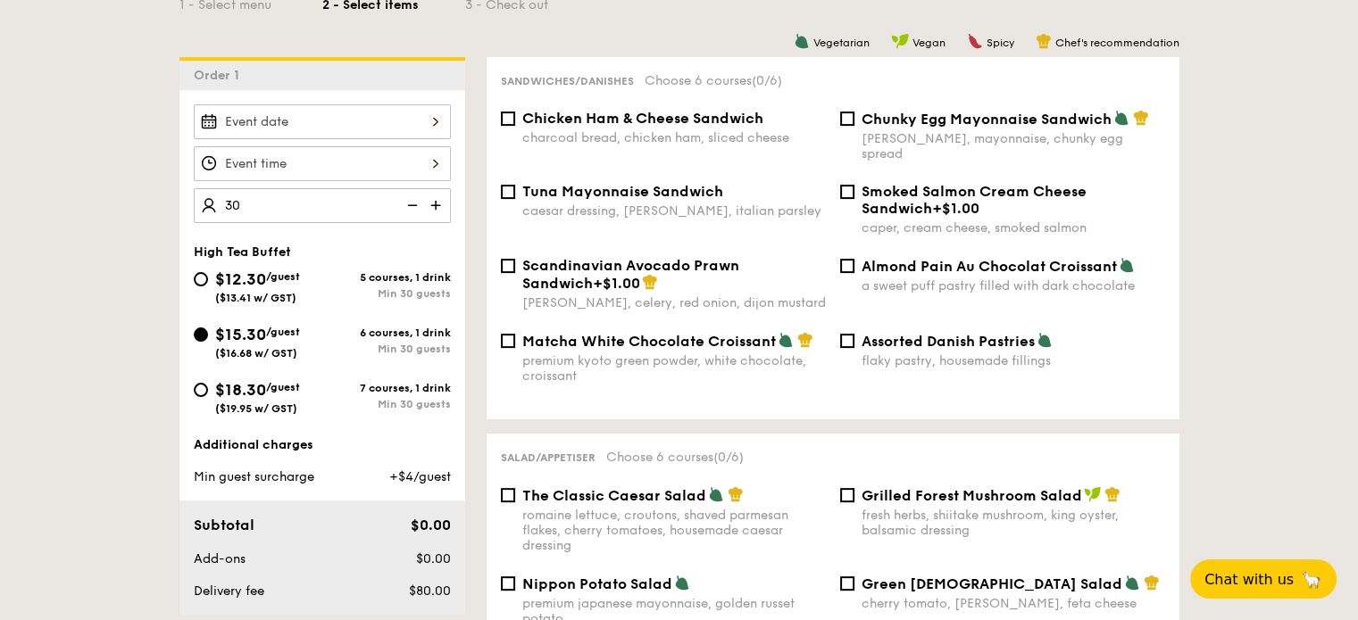
type input "30 guests"
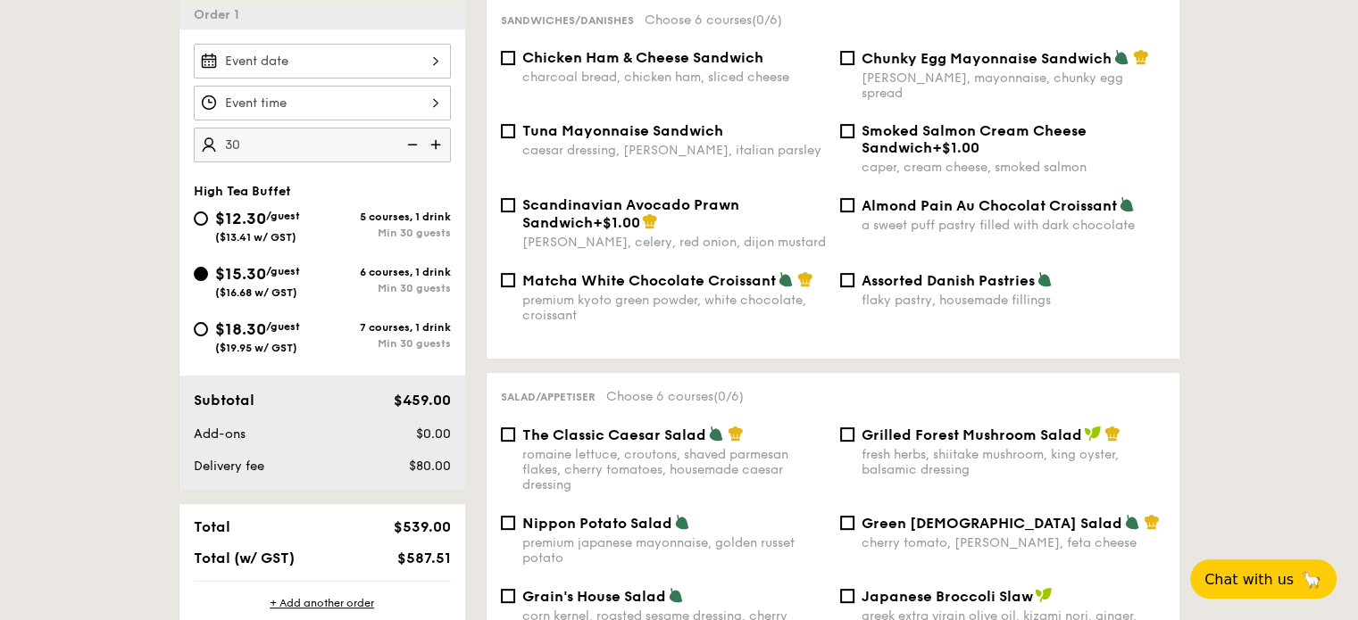
scroll to position [536, 0]
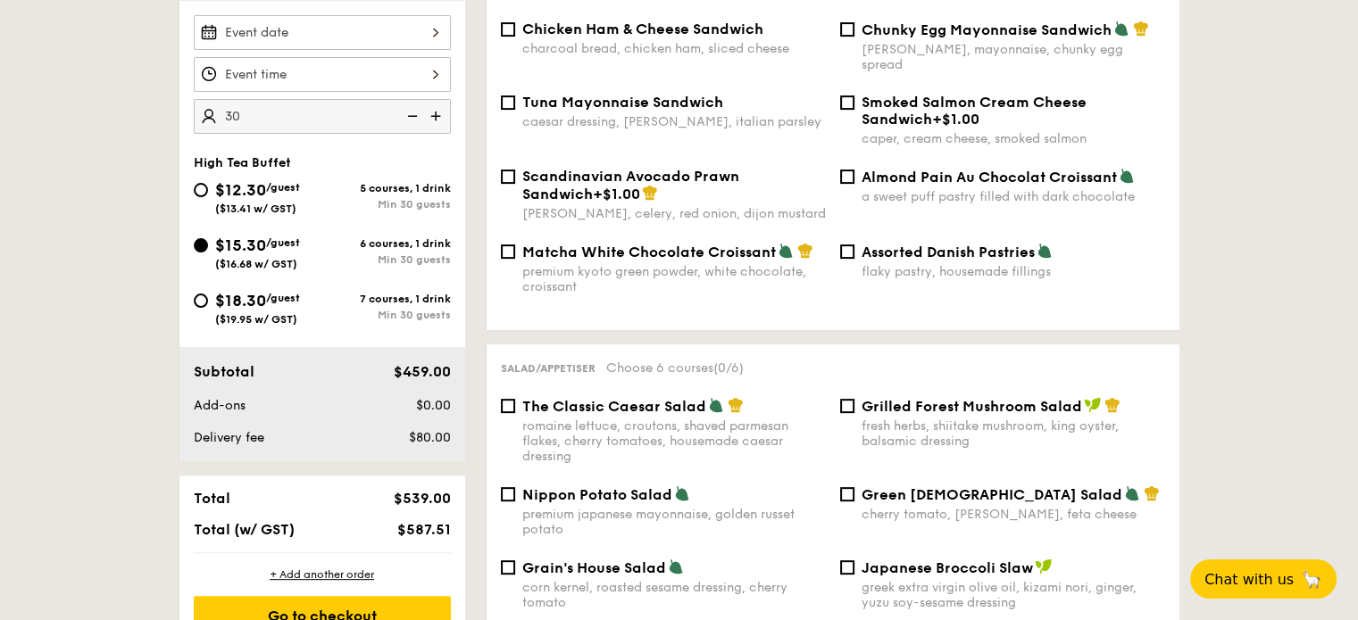
drag, startPoint x: 395, startPoint y: 537, endPoint x: 449, endPoint y: 537, distance: 54.5
click at [449, 537] on div "$587.51" at bounding box center [403, 529] width 109 height 17
click at [349, 383] on div "Subtotal $459.00 Add-ons $0.00 Delivery fee $80.00" at bounding box center [322, 404] width 286 height 114
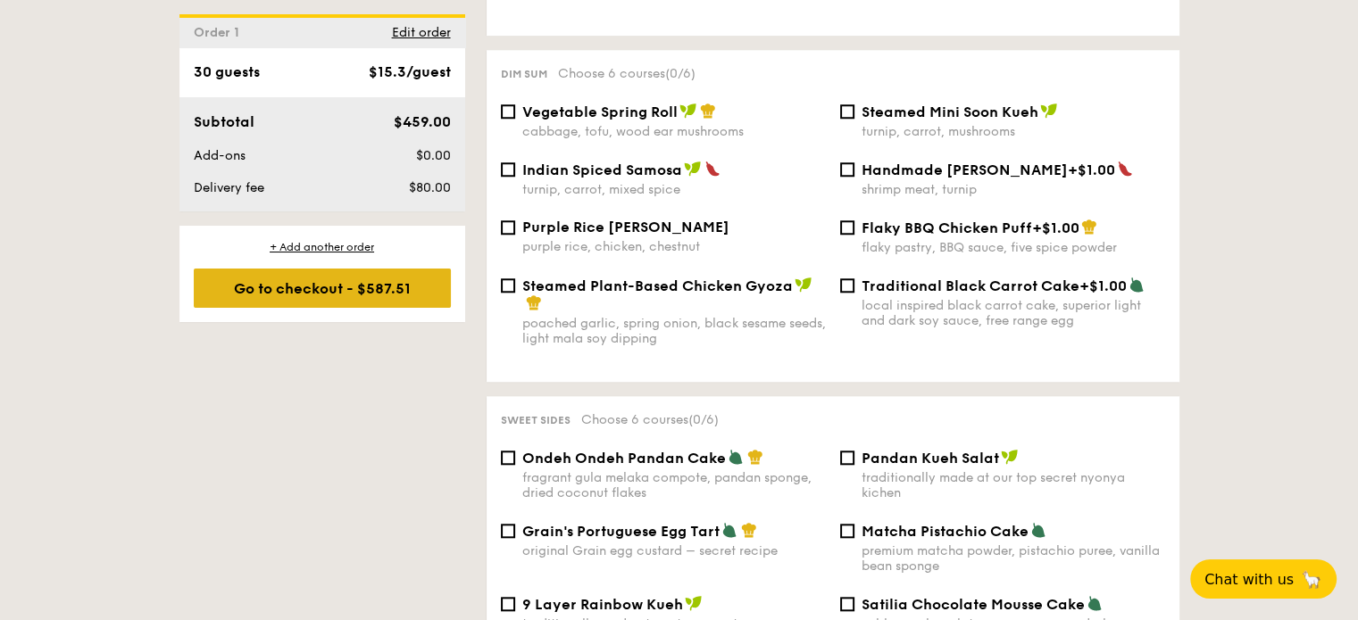
scroll to position [1566, 0]
